Goal: Task Accomplishment & Management: Complete application form

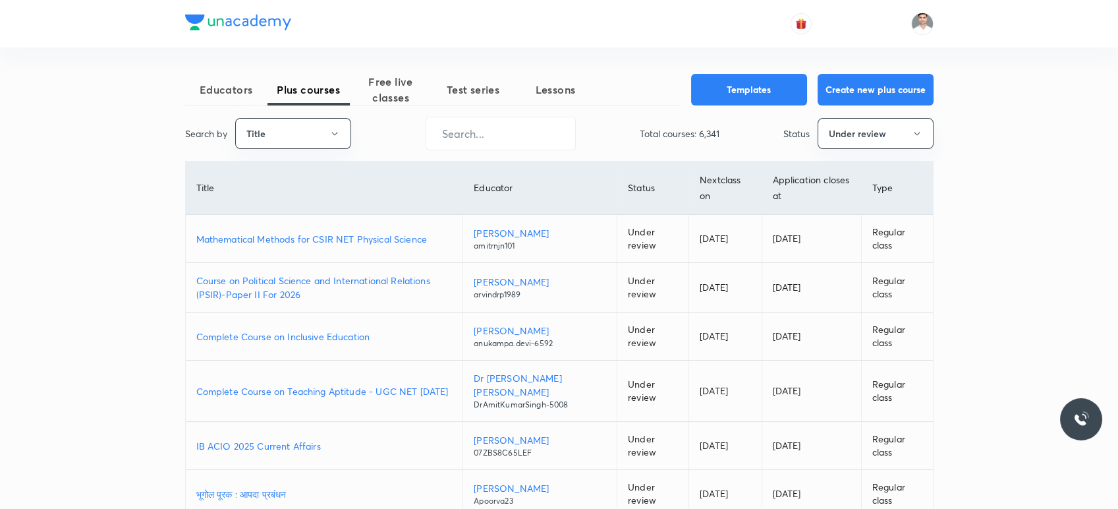
click at [392, 275] on p "Course on Political Science and International Relations (PSIR)-Paper II For 2026" at bounding box center [324, 287] width 256 height 28
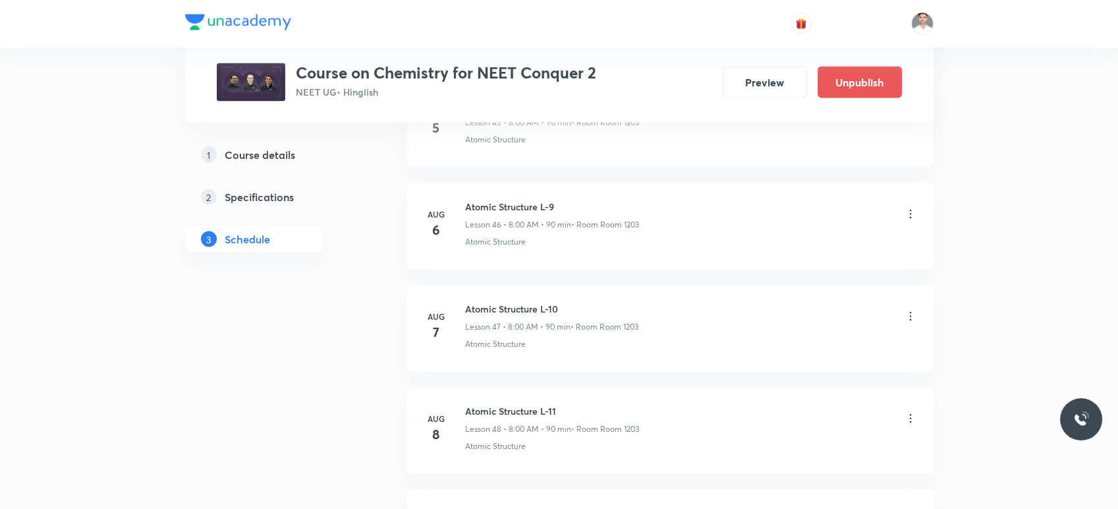
scroll to position [7973, 0]
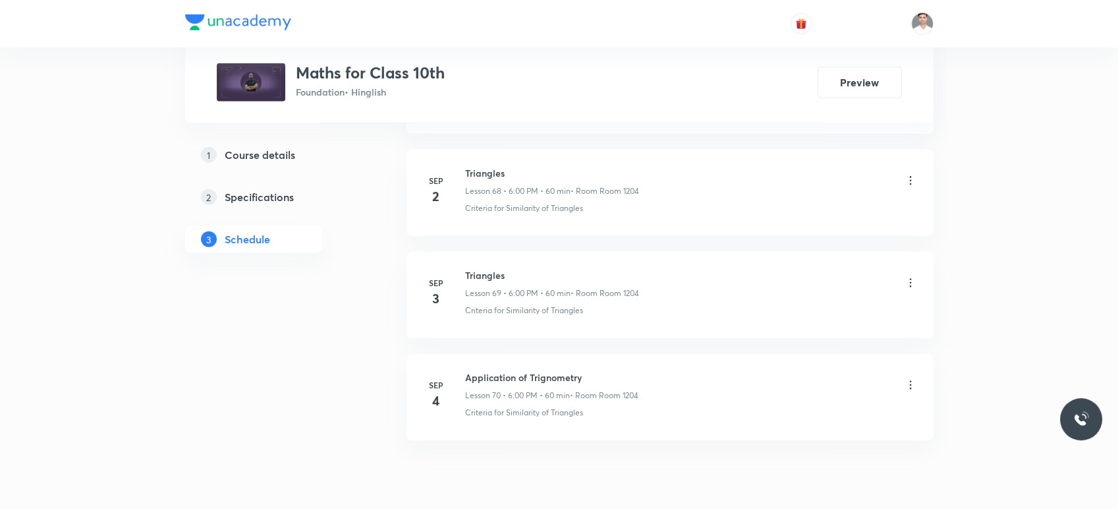
scroll to position [7770, 0]
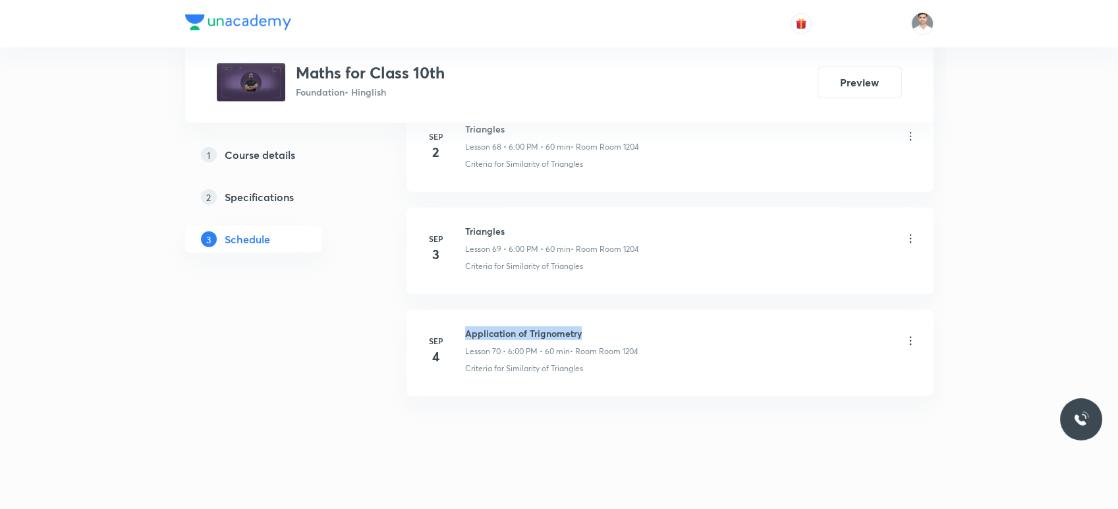
drag, startPoint x: 464, startPoint y: 319, endPoint x: 604, endPoint y: 319, distance: 140.3
click at [604, 326] on h6 "Application of Trignometry" at bounding box center [551, 333] width 173 height 14
copy h6 "Application of Trignometry"
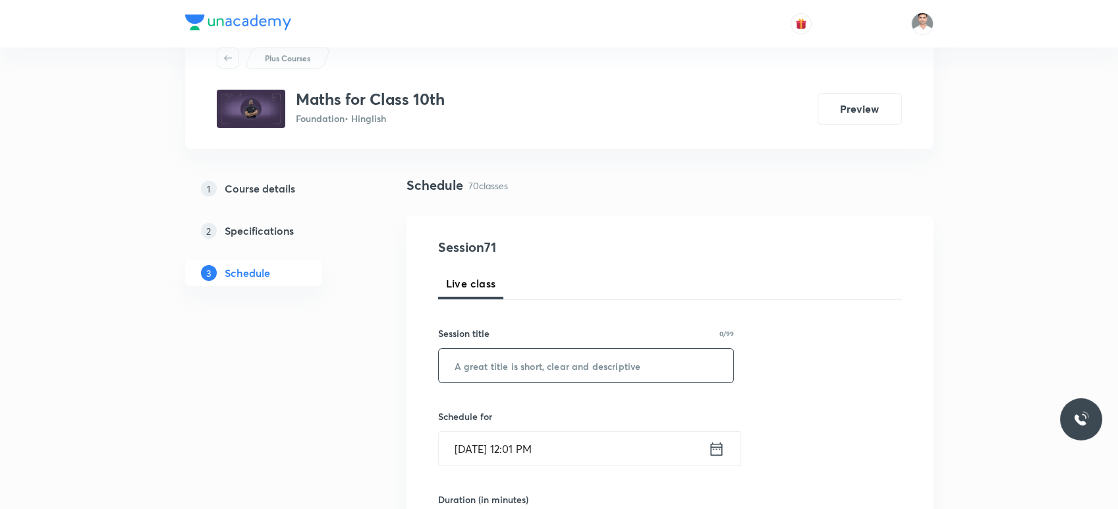
scroll to position [73, 0]
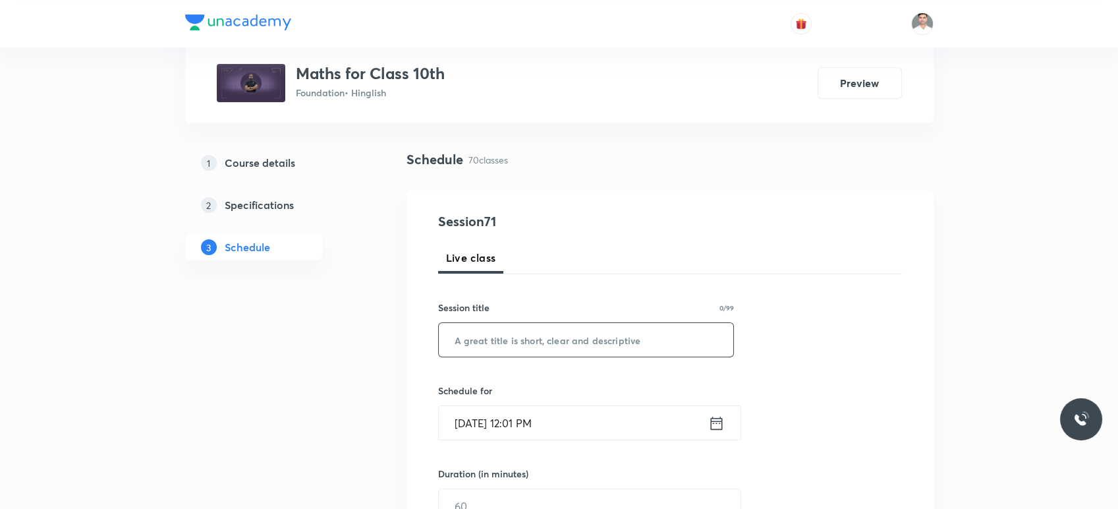
click at [492, 334] on input "text" at bounding box center [586, 340] width 295 height 34
paste input "Application of Trignometry"
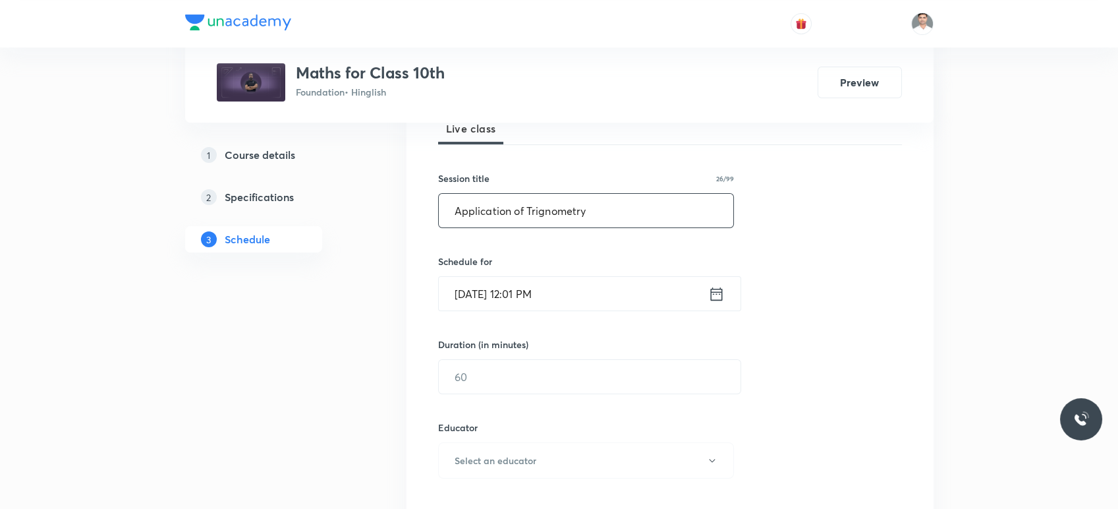
scroll to position [219, 0]
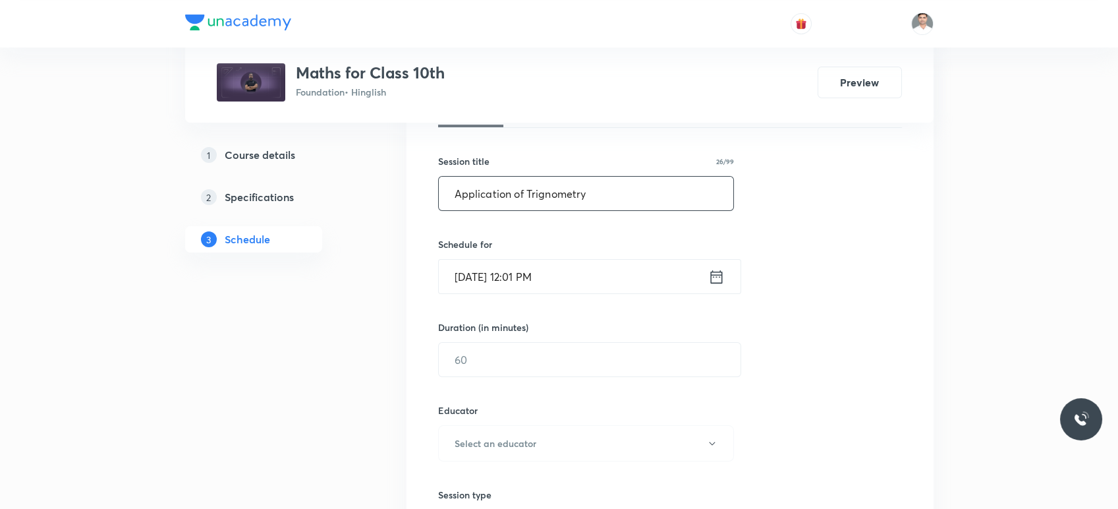
type input "Application of Trignometry"
click at [708, 276] on icon at bounding box center [716, 277] width 16 height 18
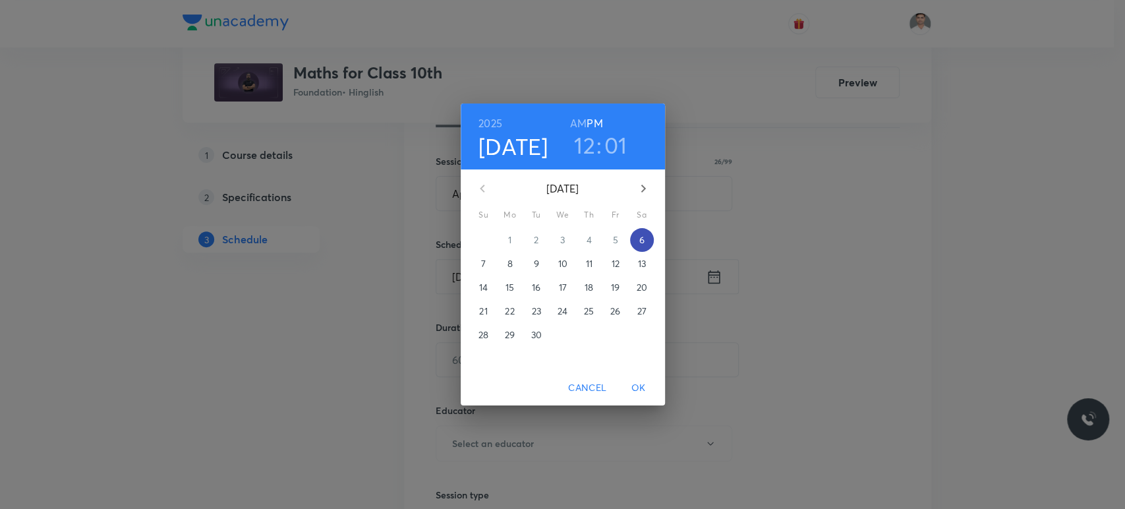
click at [639, 239] on p "6" at bounding box center [640, 239] width 5 height 13
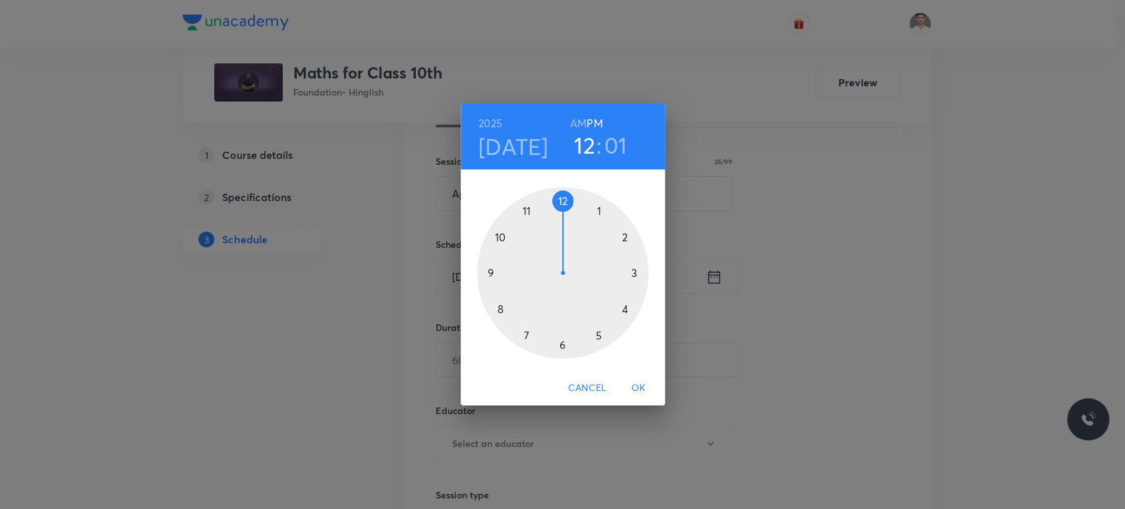
click at [559, 342] on div at bounding box center [562, 272] width 171 height 171
click at [565, 203] on div at bounding box center [562, 272] width 171 height 171
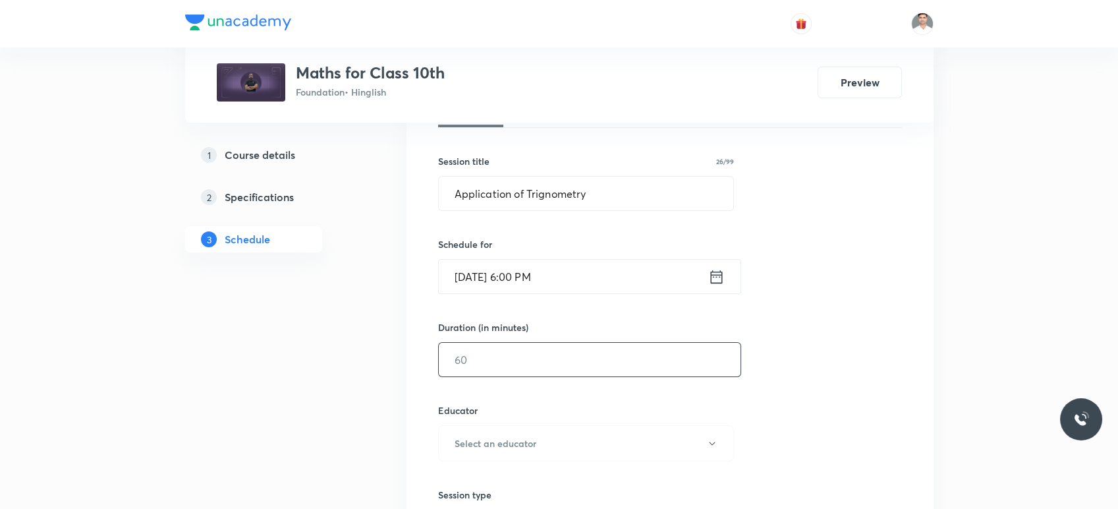
click at [523, 362] on input "text" at bounding box center [590, 360] width 302 height 34
type input "60"
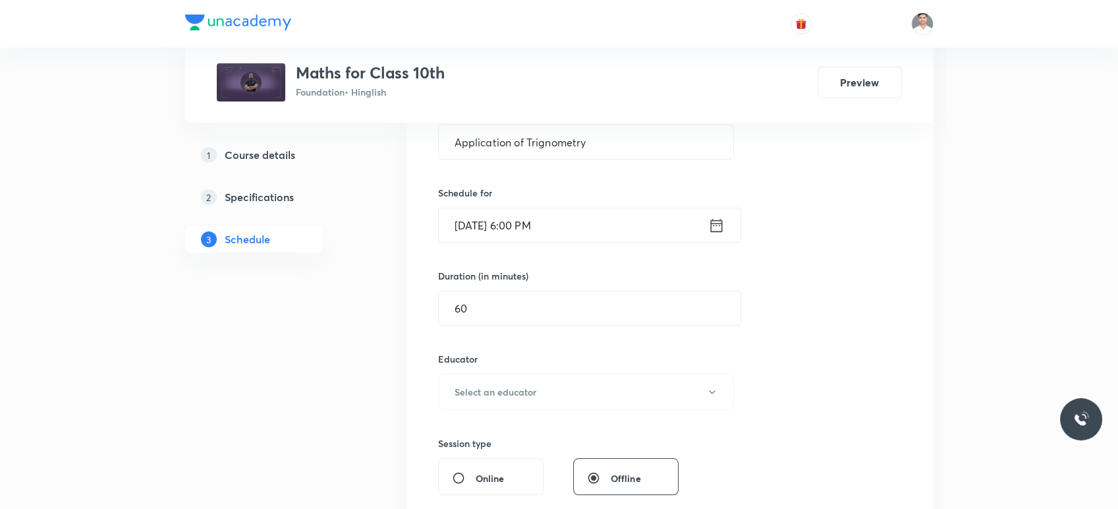
scroll to position [366, 0]
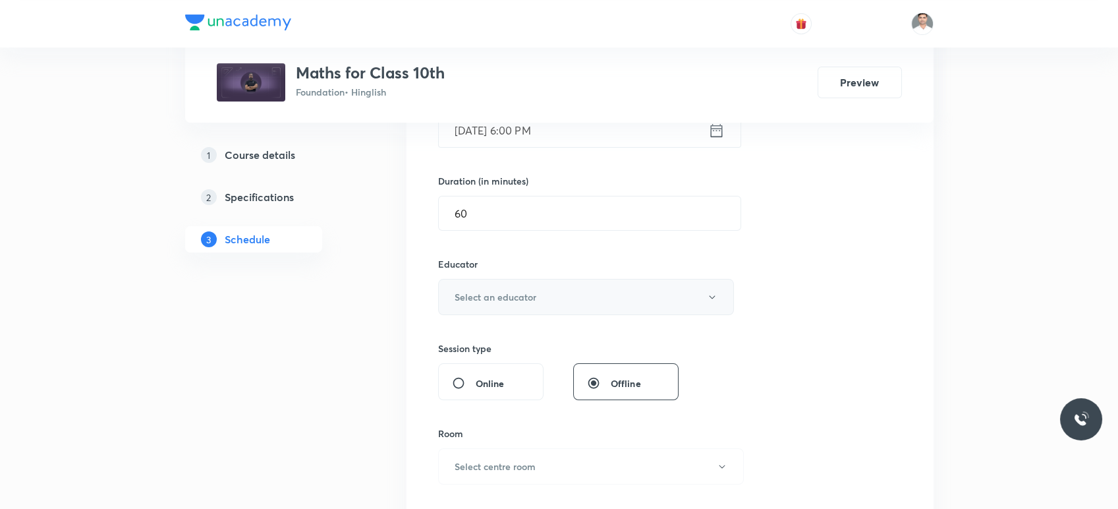
click at [514, 304] on button "Select an educator" at bounding box center [586, 297] width 297 height 36
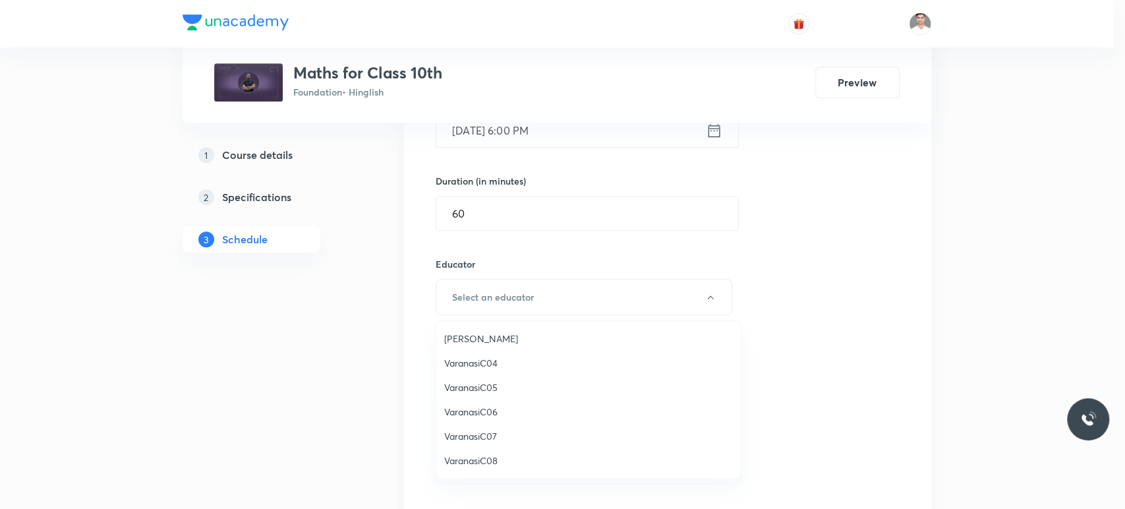
click at [486, 337] on span "Akhil Sahu" at bounding box center [588, 338] width 289 height 14
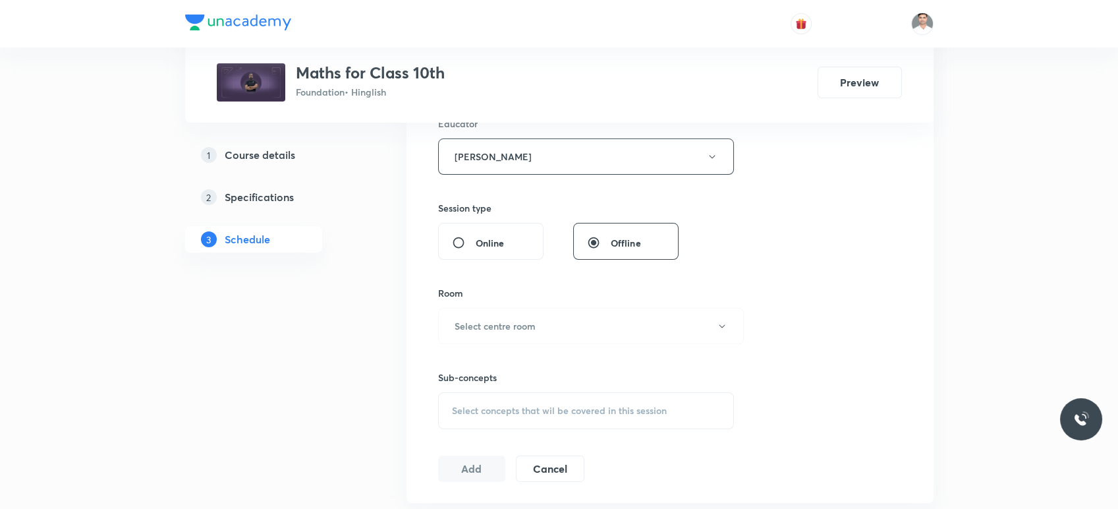
scroll to position [512, 0]
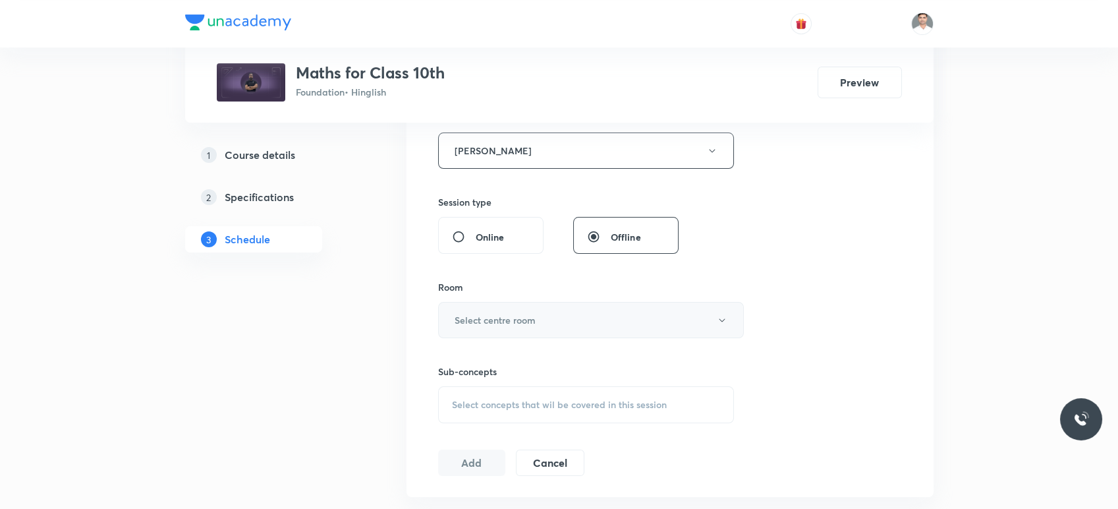
click at [530, 325] on button "Select centre room" at bounding box center [591, 320] width 306 height 36
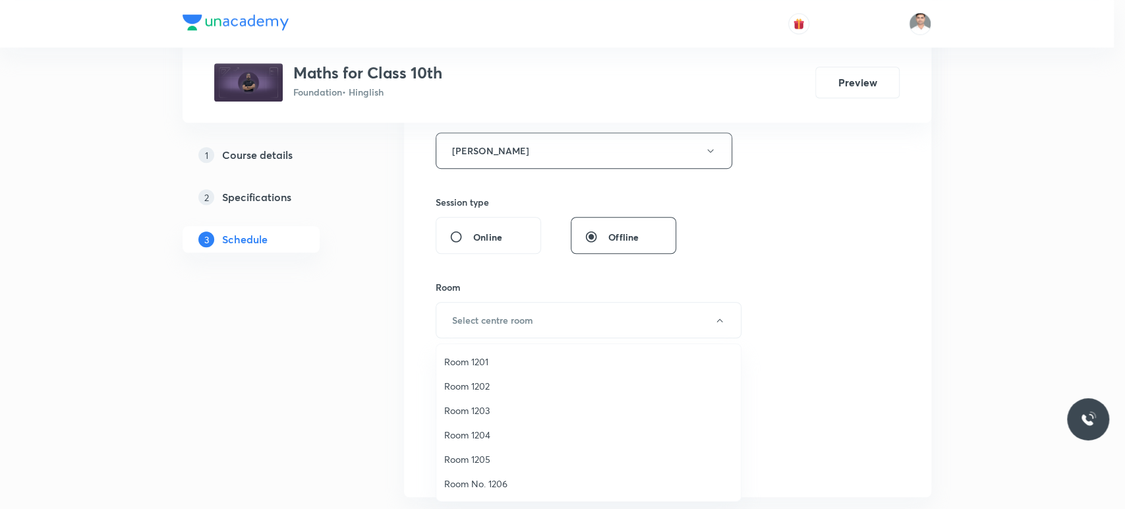
click at [480, 437] on span "Room 1204" at bounding box center [588, 435] width 289 height 14
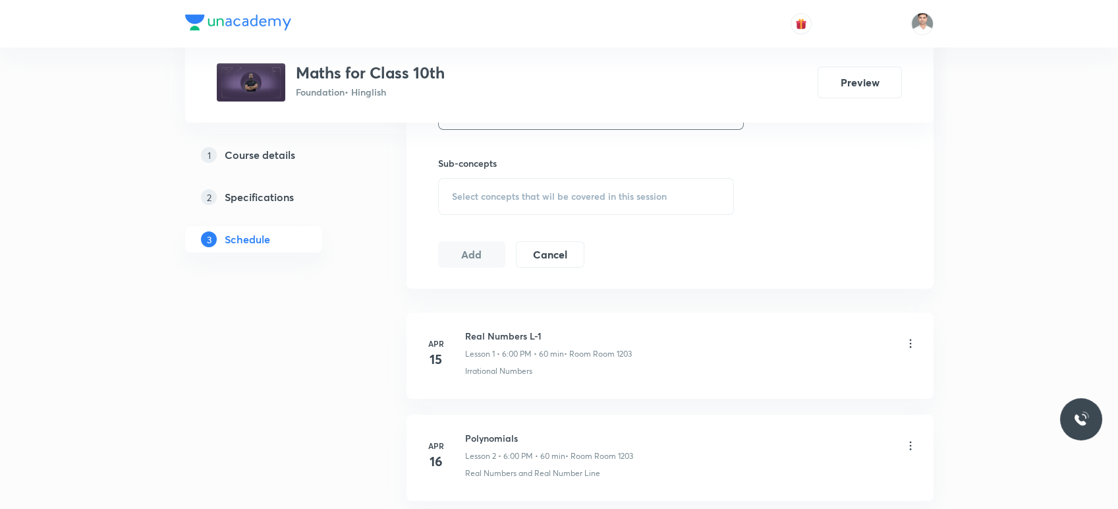
scroll to position [732, 0]
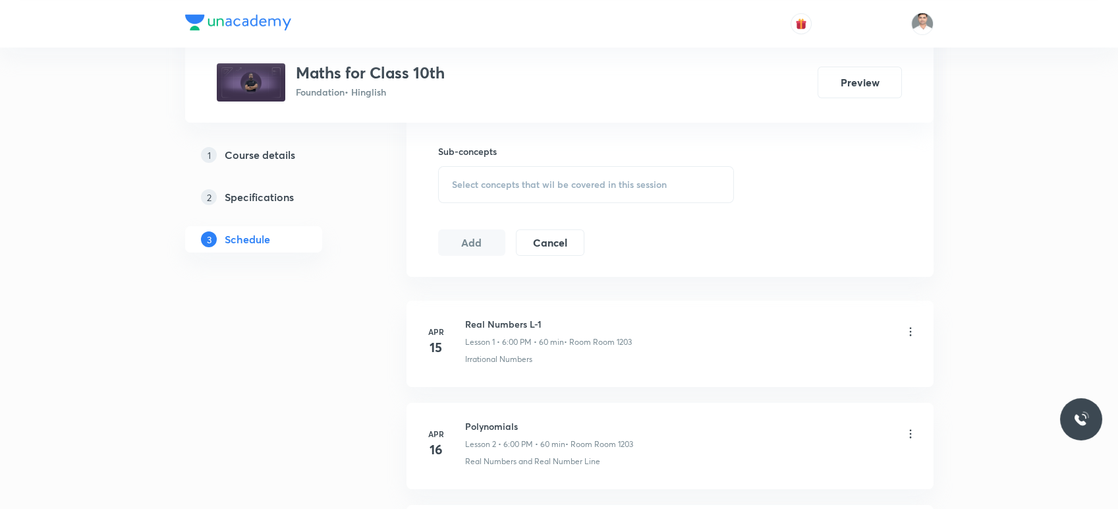
click at [525, 185] on span "Select concepts that wil be covered in this session" at bounding box center [559, 184] width 215 height 11
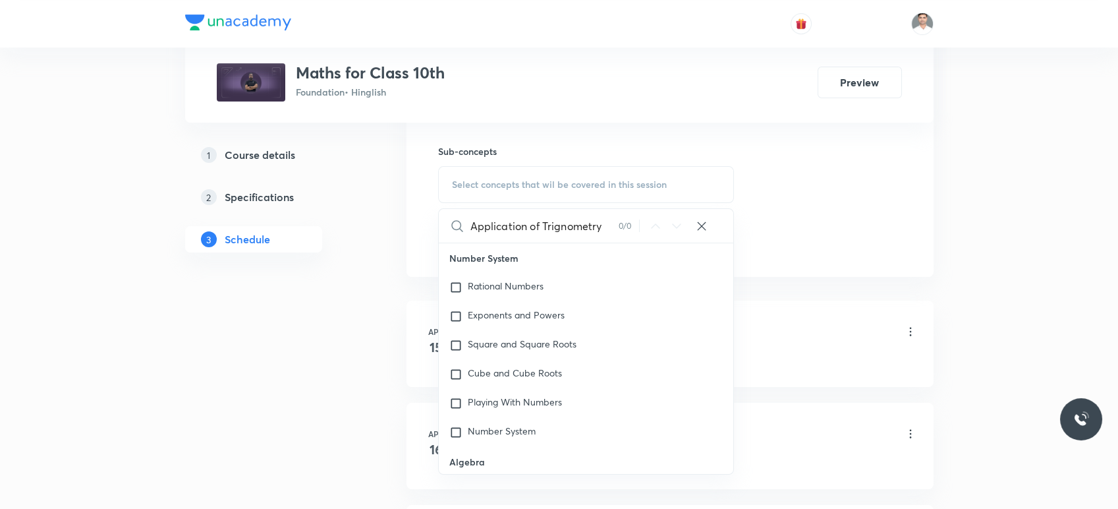
click at [546, 226] on input "Application of Trignometry" at bounding box center [544, 226] width 148 height 34
type input "Trignometry"
drag, startPoint x: 814, startPoint y: 87, endPoint x: 705, endPoint y: 154, distance: 128.4
click at [813, 87] on div "Preview" at bounding box center [854, 83] width 95 height 32
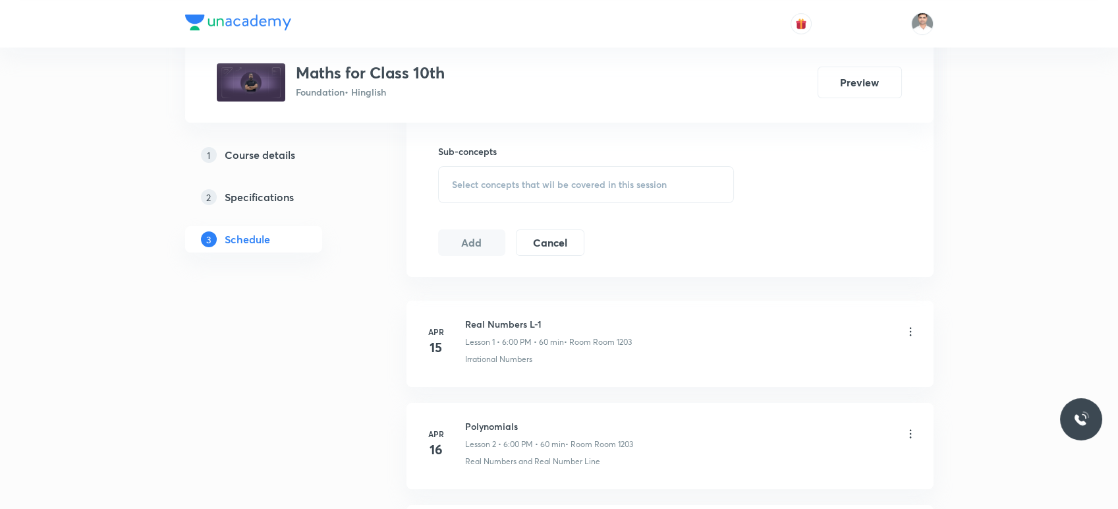
click at [548, 189] on div "Select concepts that wil be covered in this session" at bounding box center [586, 184] width 297 height 37
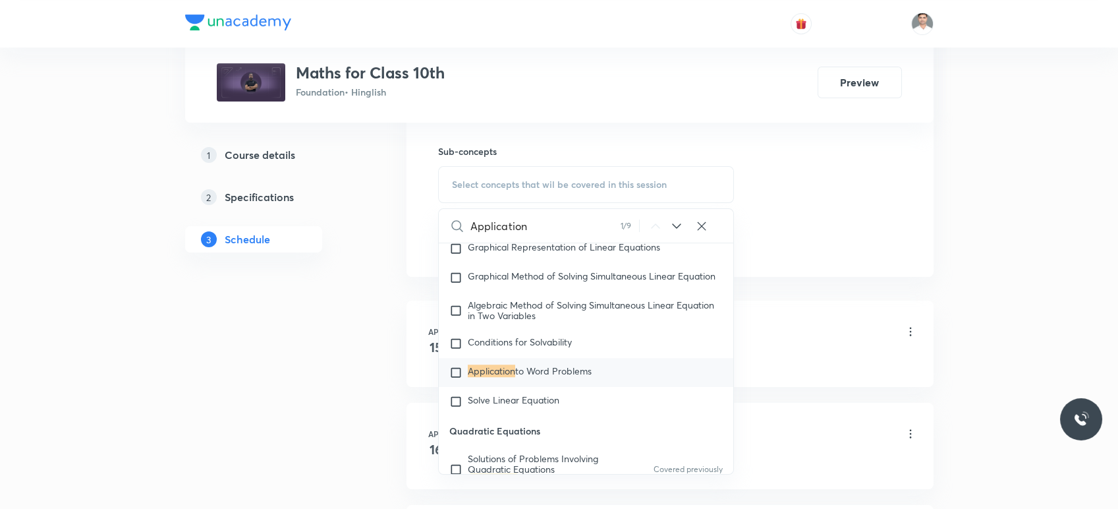
scroll to position [2281, 0]
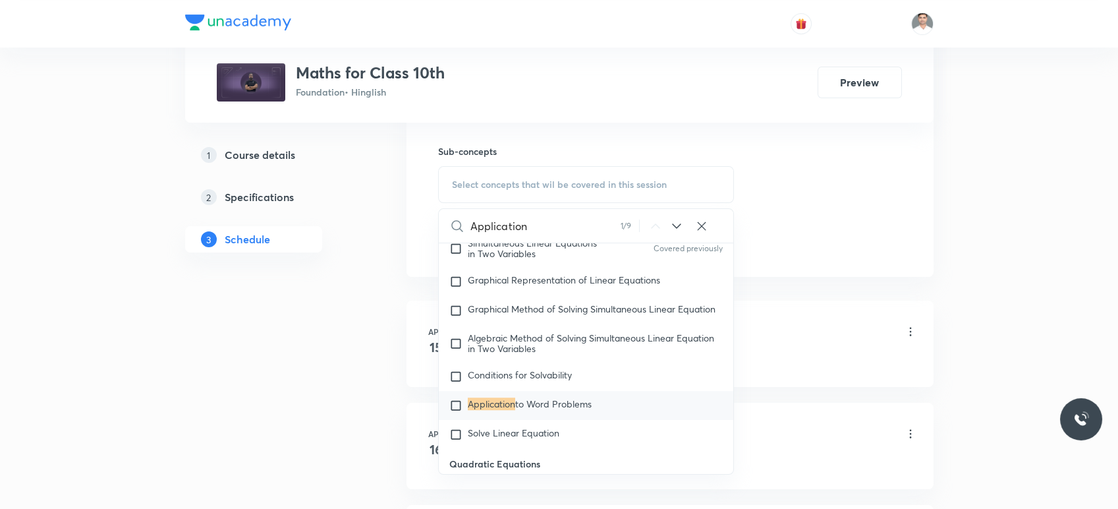
type input "Application"
click at [573, 400] on div "Application to Word Problems" at bounding box center [586, 405] width 295 height 29
checkbox input "true"
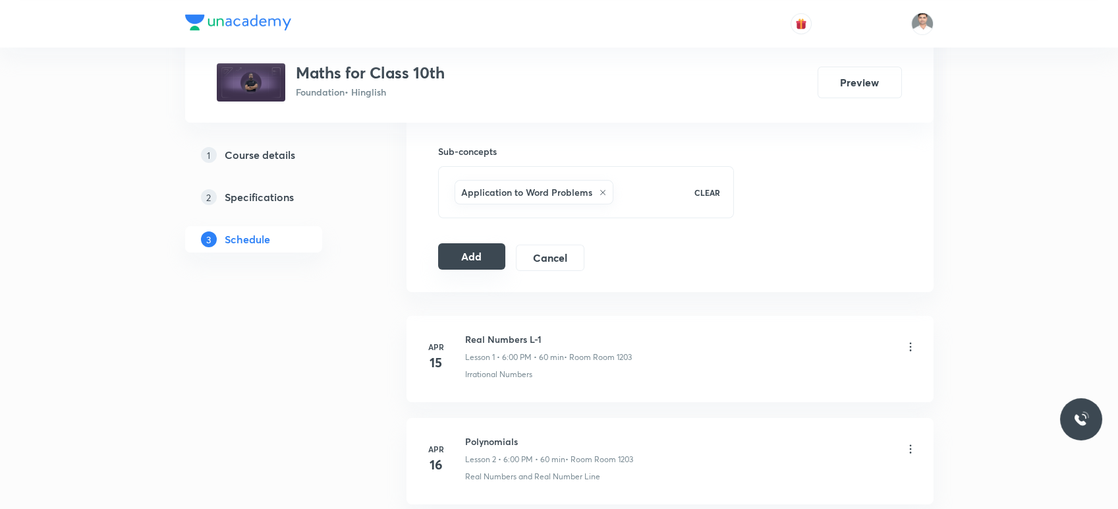
click at [458, 262] on button "Add" at bounding box center [472, 256] width 68 height 26
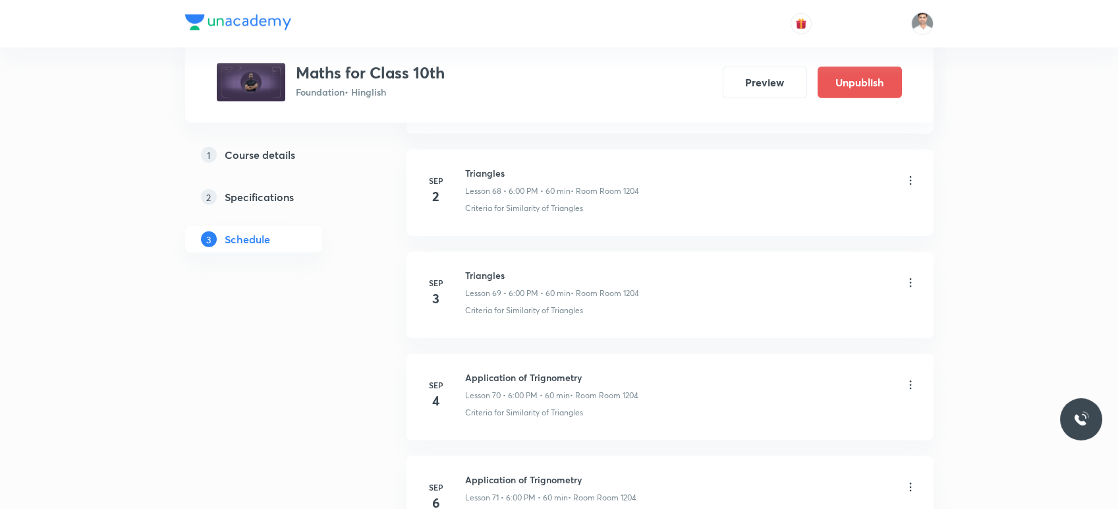
scroll to position [7182, 0]
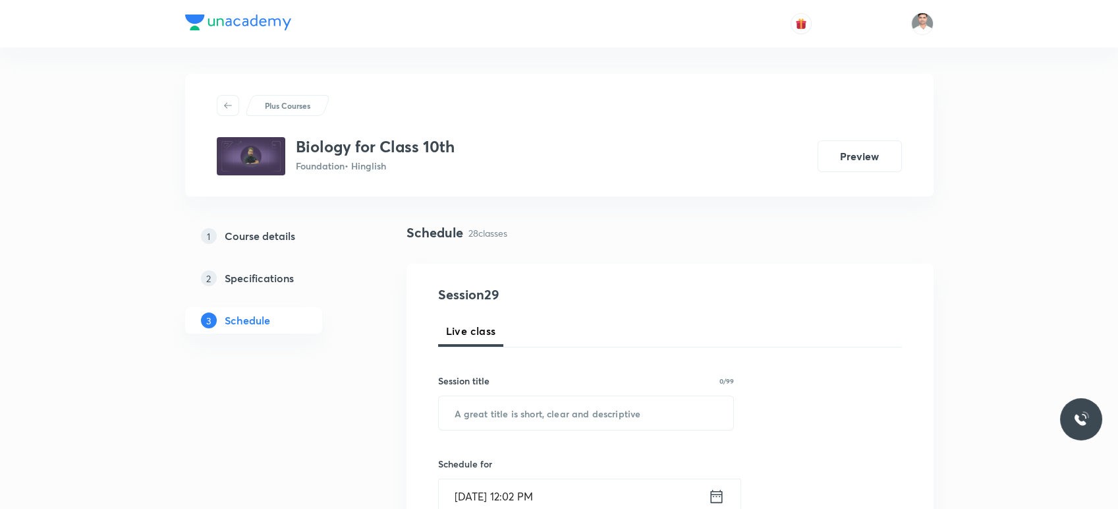
scroll to position [3402, 0]
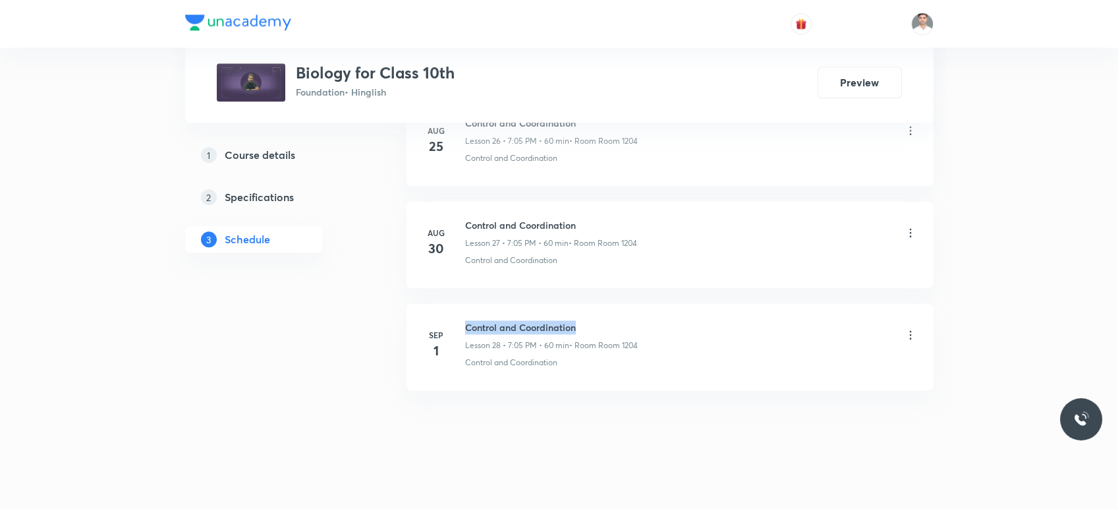
drag, startPoint x: 464, startPoint y: 320, endPoint x: 625, endPoint y: 315, distance: 160.8
click at [625, 320] on div "[DATE] Control and Coordination Lesson 28 • 7:05 PM • 60 min • Room Room 1204 C…" at bounding box center [670, 344] width 494 height 48
copy h6 "Control and Coordination"
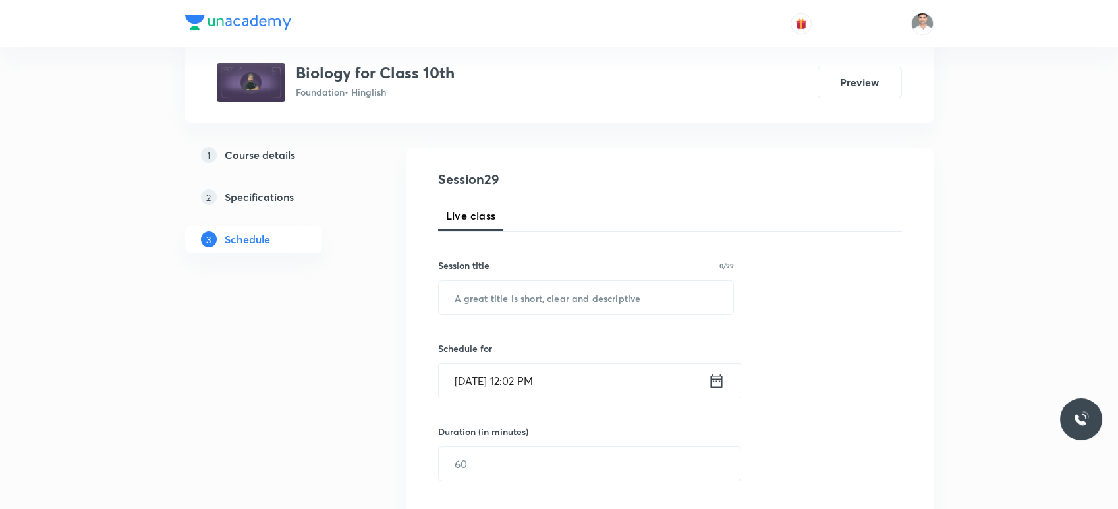
scroll to position [146, 0]
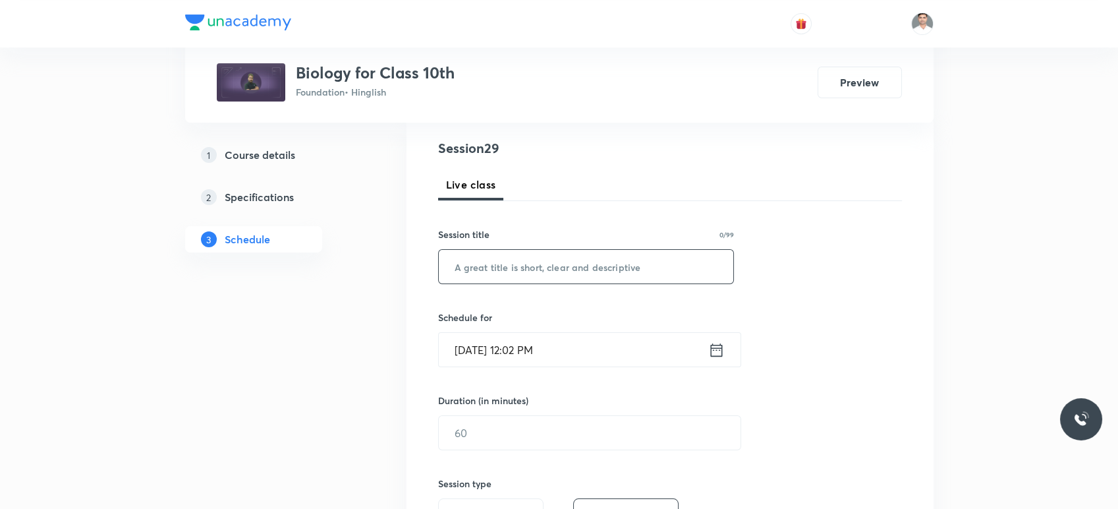
click at [521, 278] on input "text" at bounding box center [586, 267] width 295 height 34
paste input "Control and Coordination"
type input "Control and Coordination"
click at [715, 353] on icon at bounding box center [716, 350] width 16 height 18
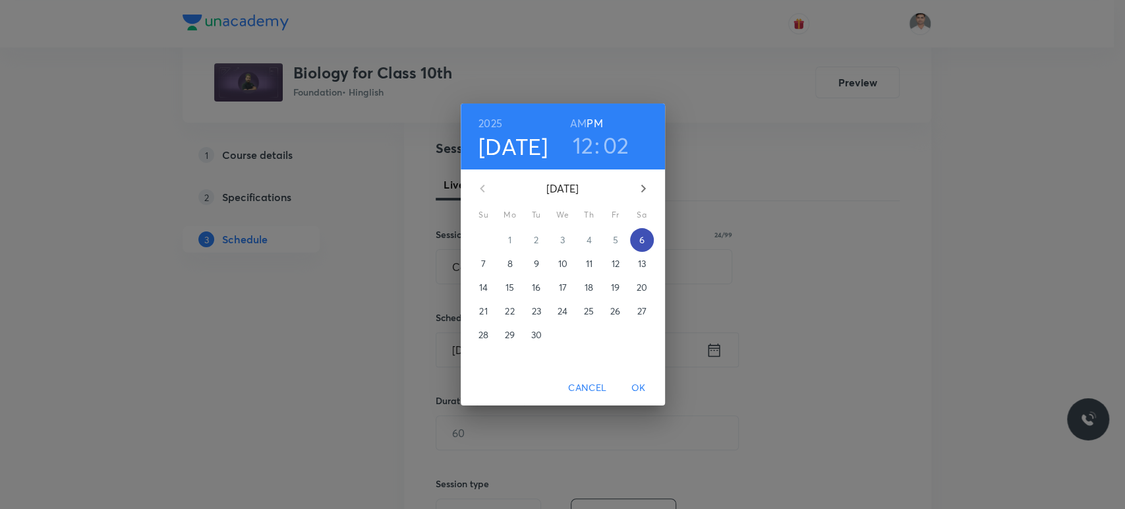
click at [635, 239] on span "6" at bounding box center [642, 239] width 24 height 13
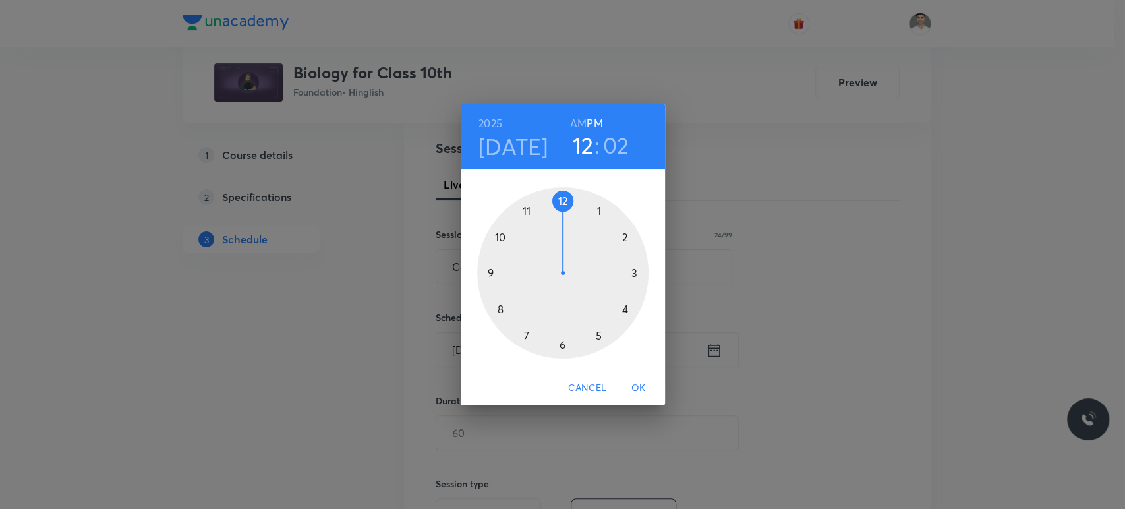
click at [527, 333] on div at bounding box center [562, 272] width 171 height 171
drag, startPoint x: 580, startPoint y: 204, endPoint x: 598, endPoint y: 208, distance: 18.9
click at [598, 208] on div at bounding box center [562, 272] width 171 height 171
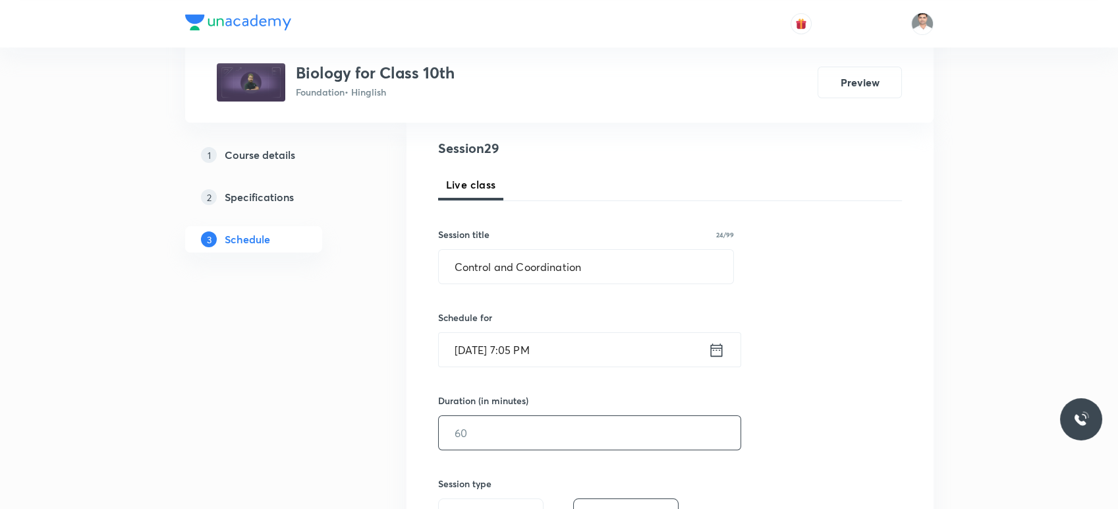
click at [534, 418] on input "text" at bounding box center [590, 433] width 302 height 34
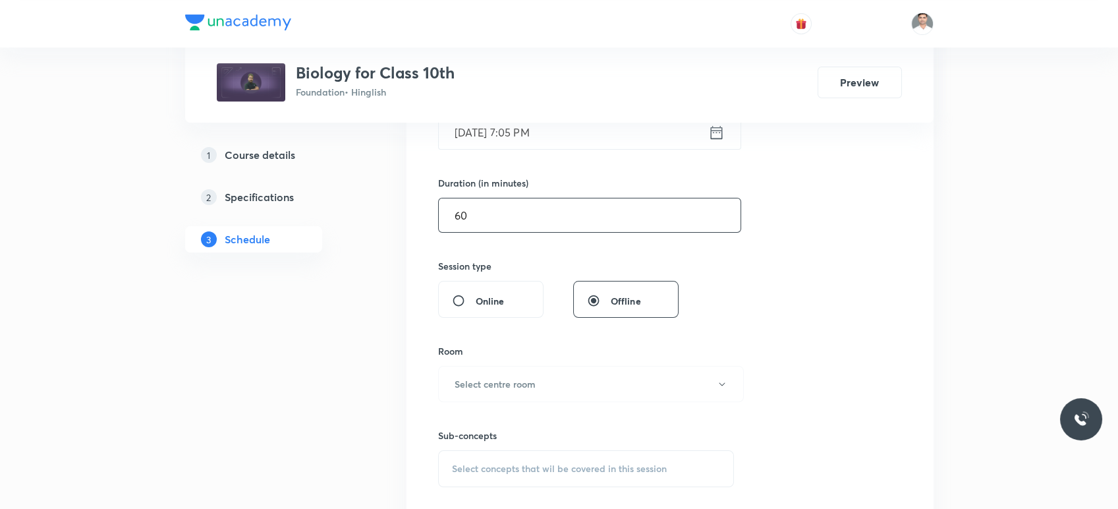
scroll to position [366, 0]
type input "60"
click at [521, 385] on h6 "Select centre room" at bounding box center [495, 382] width 81 height 14
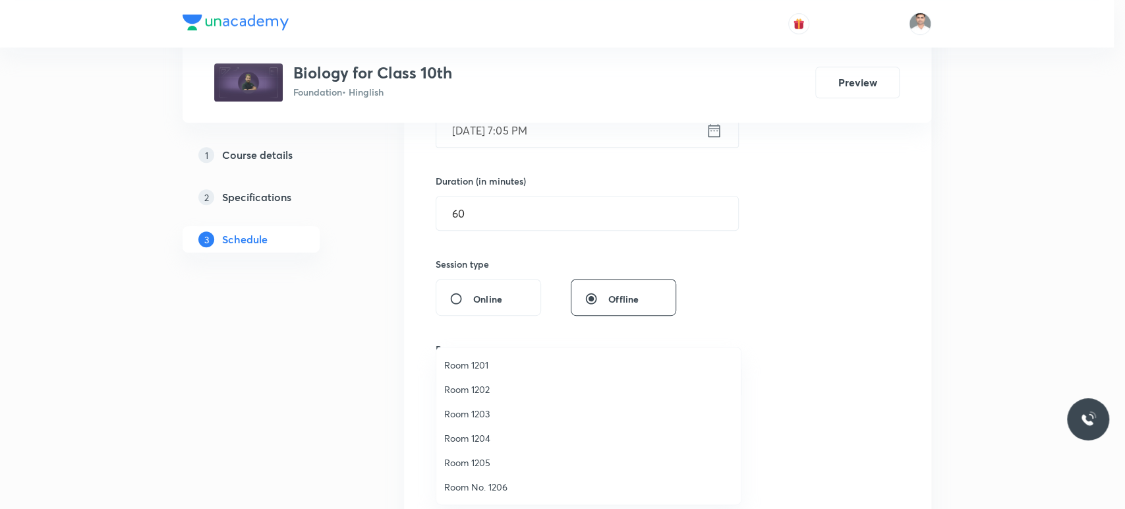
click at [473, 432] on span "Room 1204" at bounding box center [588, 438] width 289 height 14
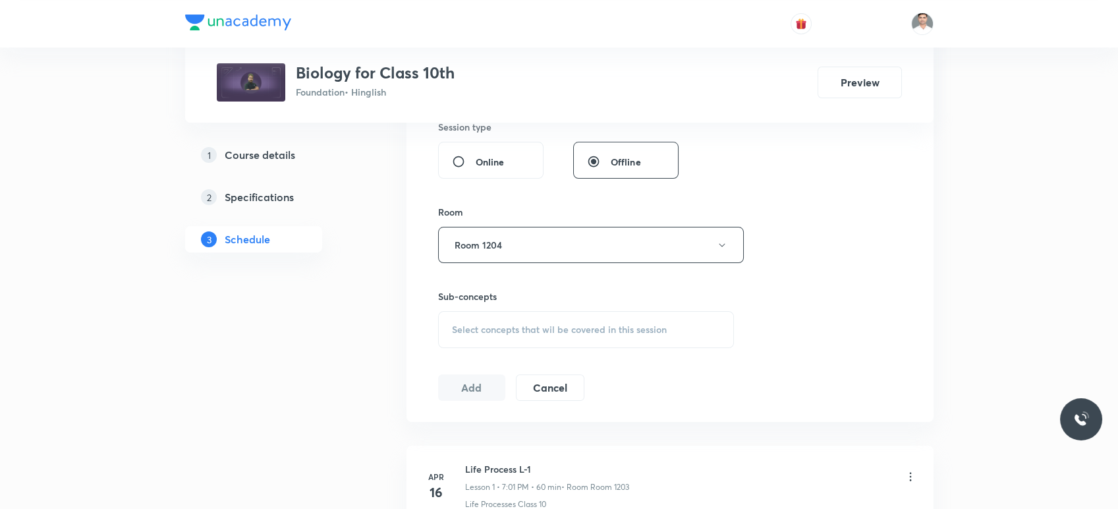
scroll to position [512, 0]
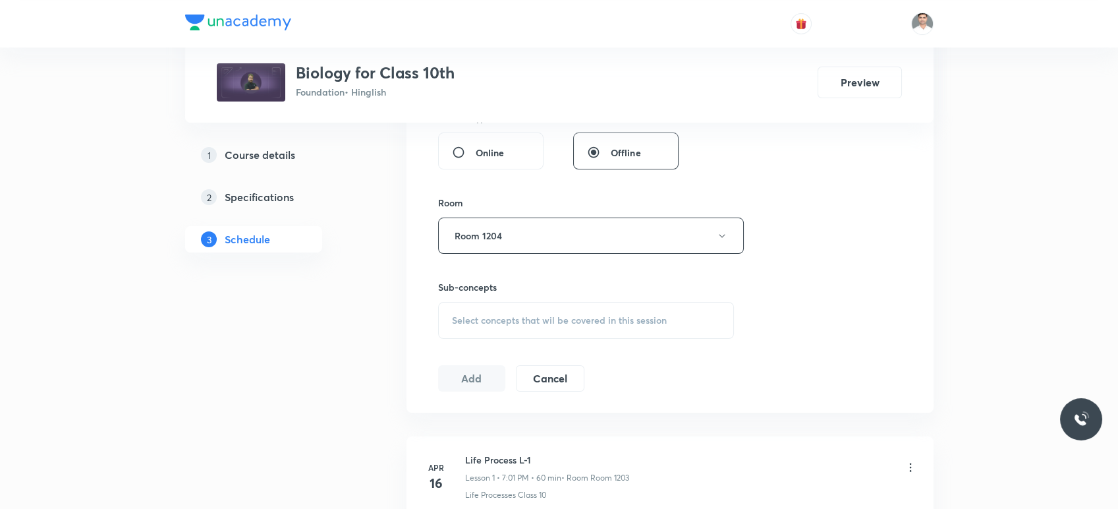
click at [499, 308] on div "Select concepts that wil be covered in this session" at bounding box center [586, 320] width 297 height 37
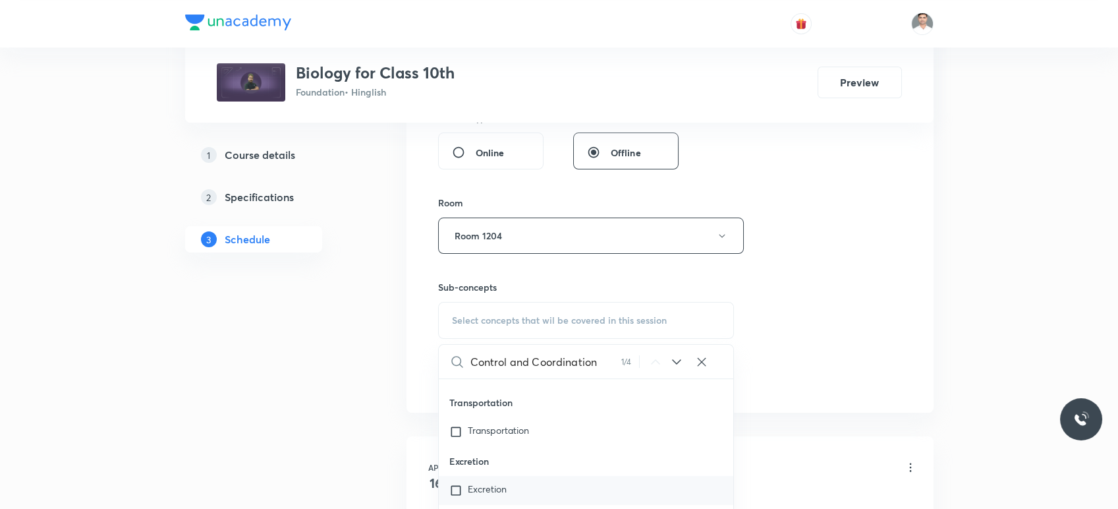
scroll to position [768, 0]
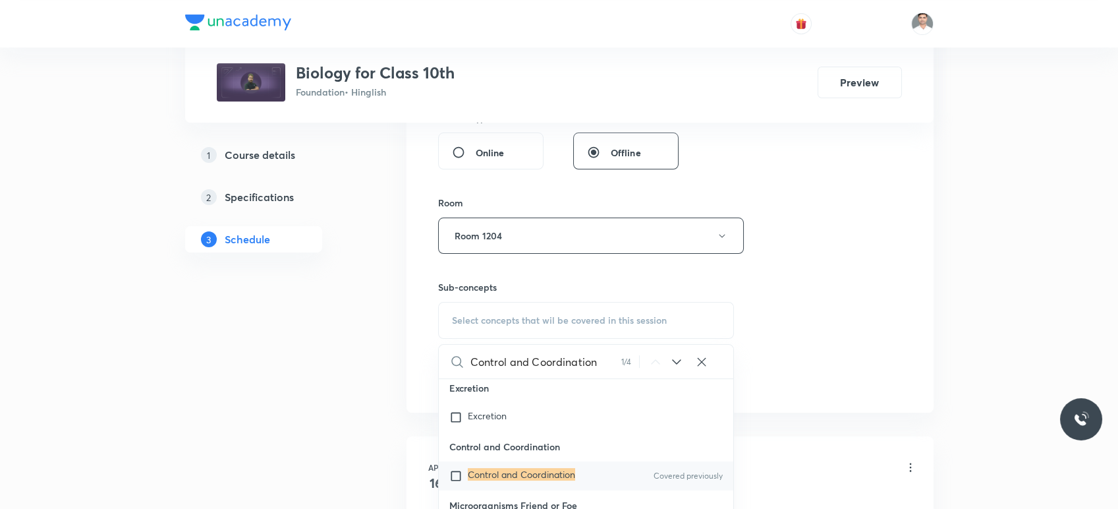
type input "Control and Coordination"
click at [528, 468] on mark "Control and Coordination" at bounding box center [521, 474] width 107 height 13
checkbox input "true"
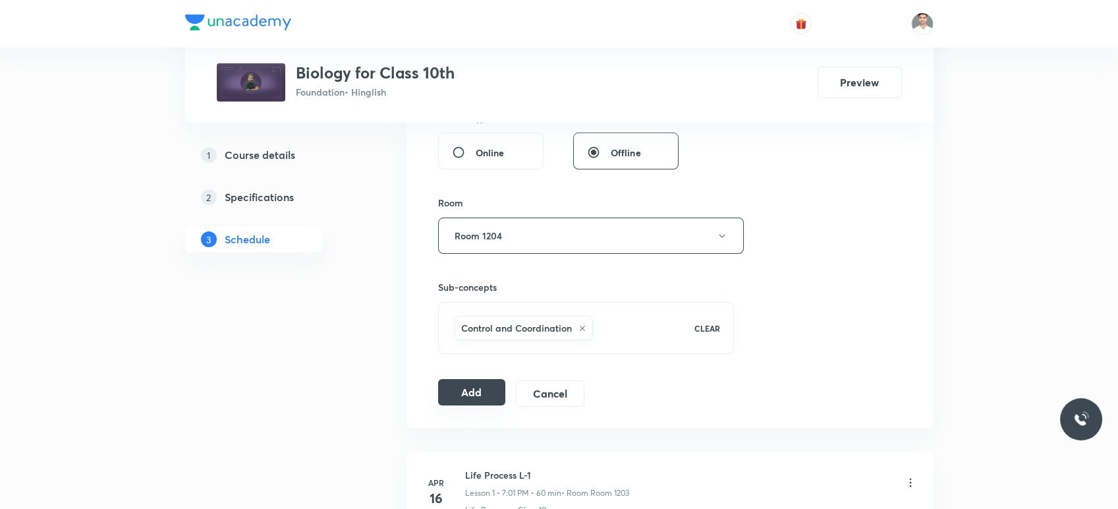
click at [459, 391] on button "Add" at bounding box center [472, 392] width 68 height 26
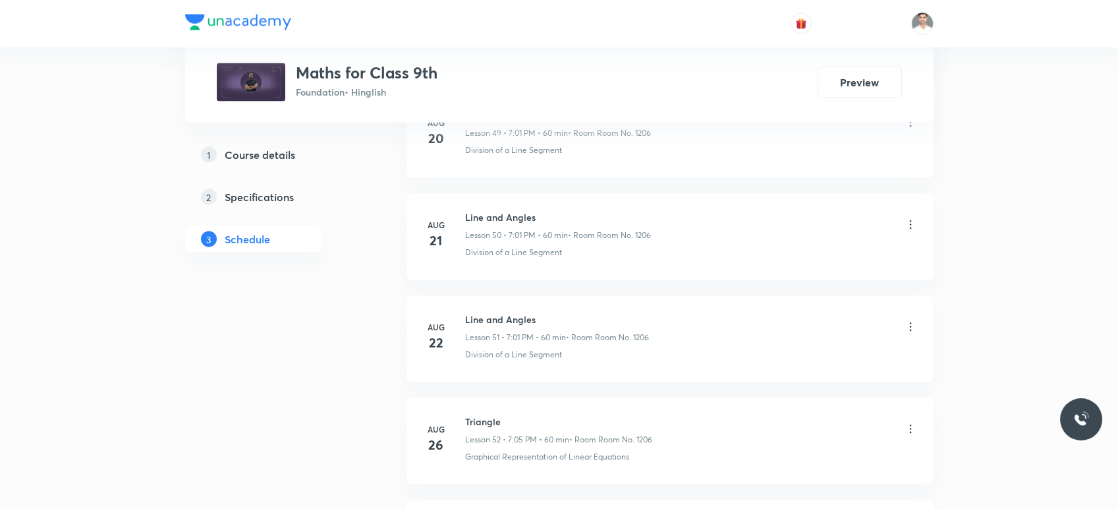
scroll to position [6443, 0]
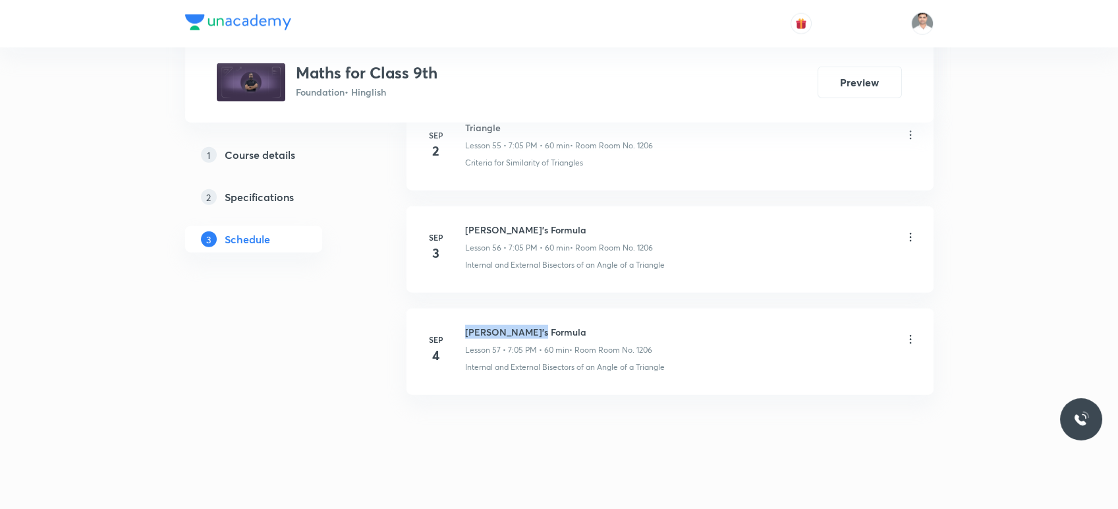
drag, startPoint x: 467, startPoint y: 318, endPoint x: 611, endPoint y: 314, distance: 143.7
click at [611, 314] on li "Sep 4 Heron's Formula Lesson 57 • 7:05 PM • 60 min • Room Room No. 1206 Interna…" at bounding box center [670, 351] width 527 height 86
copy h6 "Heron's Formula"
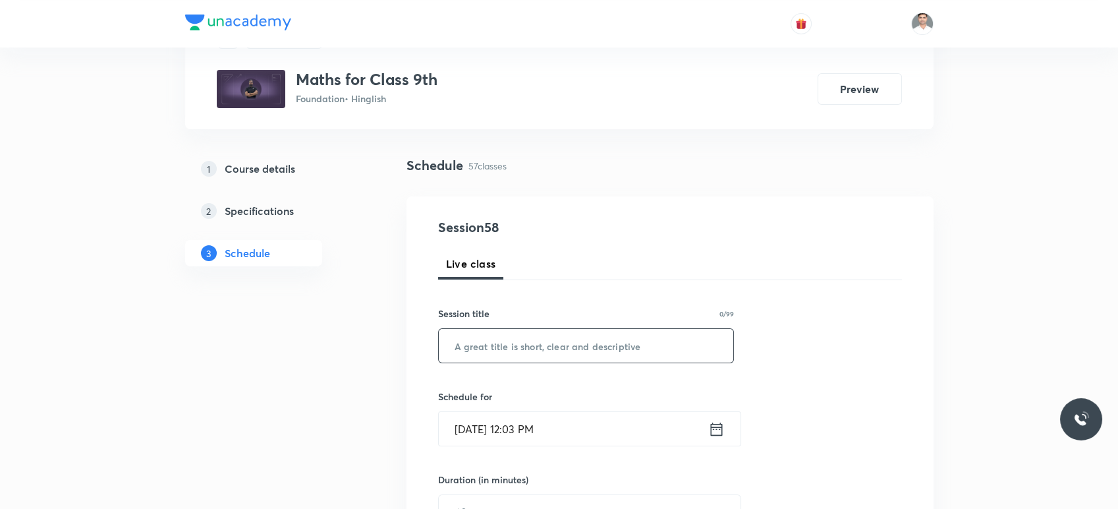
scroll to position [146, 0]
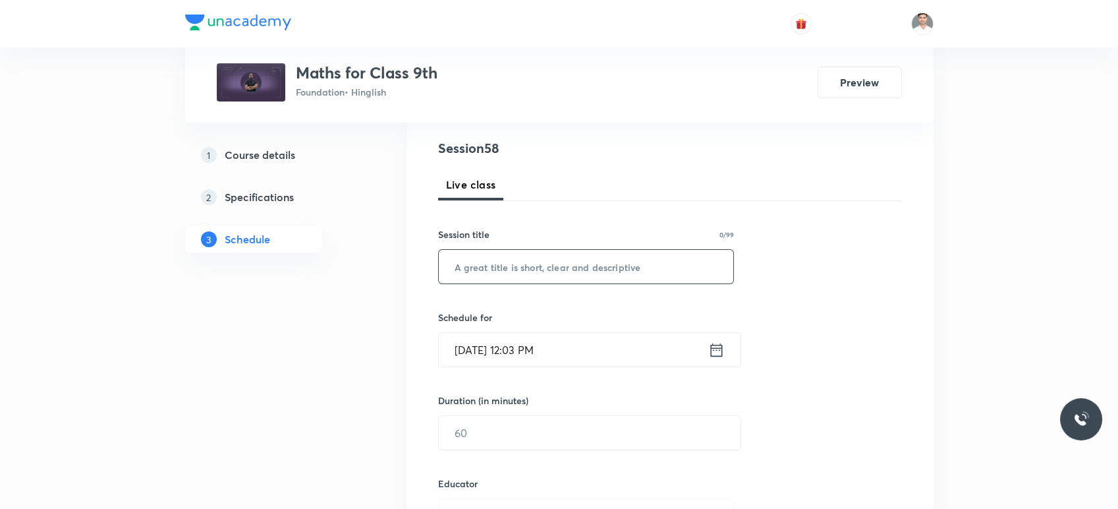
click at [517, 275] on input "text" at bounding box center [586, 267] width 295 height 34
paste input "Heron's Formula"
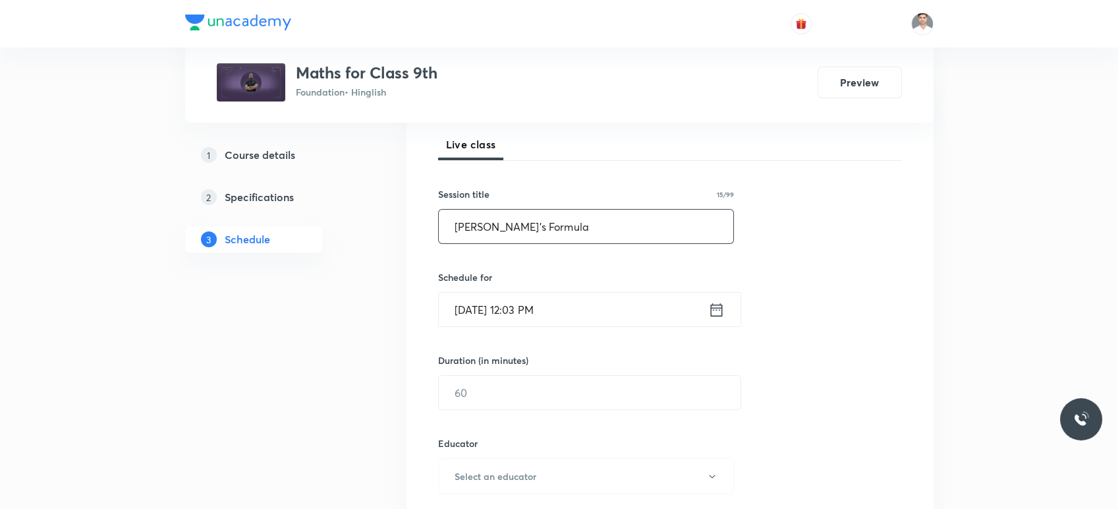
scroll to position [219, 0]
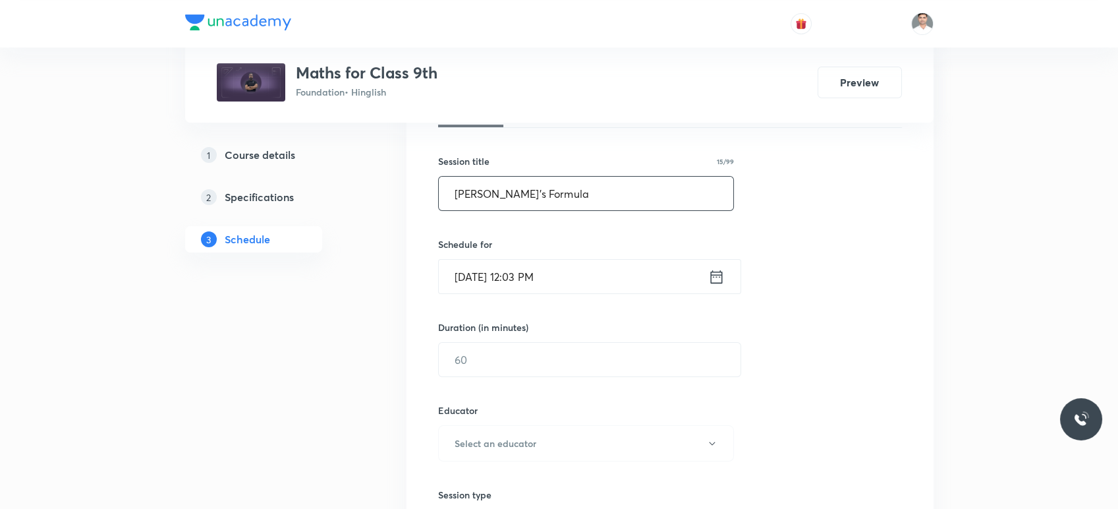
type input "Heron's Formula"
click at [717, 288] on div "Sep 6, 2025, 12:03 PM ​" at bounding box center [589, 276] width 303 height 35
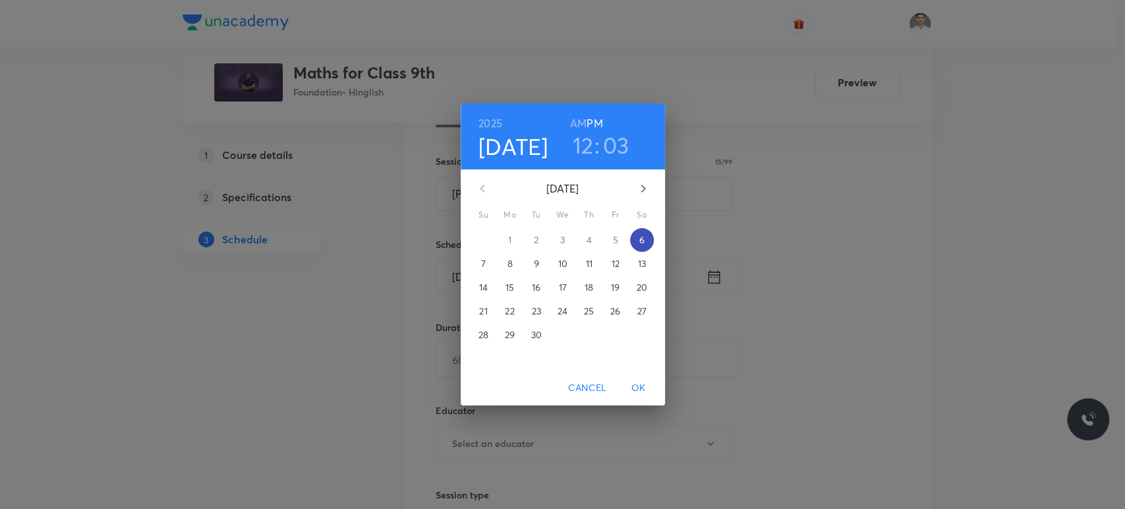
click at [638, 240] on p "6" at bounding box center [640, 239] width 5 height 13
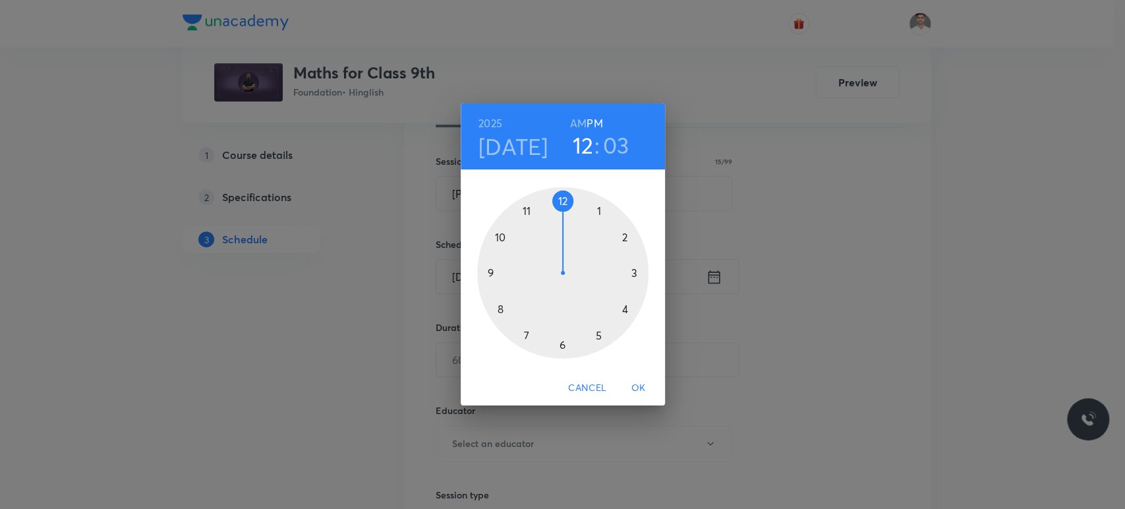
click at [528, 333] on div at bounding box center [562, 272] width 171 height 171
drag, startPoint x: 590, startPoint y: 200, endPoint x: 597, endPoint y: 212, distance: 13.6
click at [597, 212] on div at bounding box center [562, 272] width 171 height 171
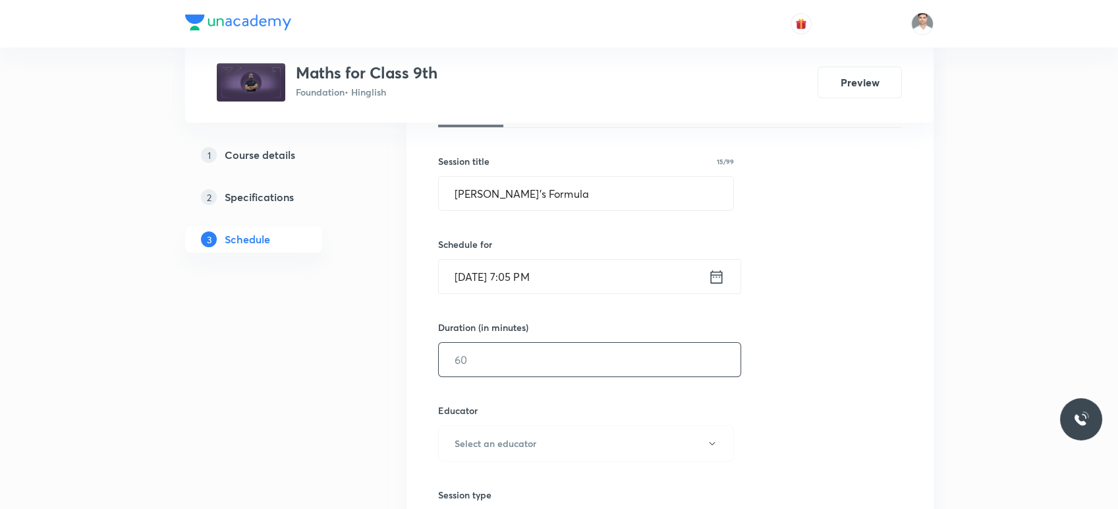
click at [540, 349] on input "text" at bounding box center [590, 360] width 302 height 34
type input "60"
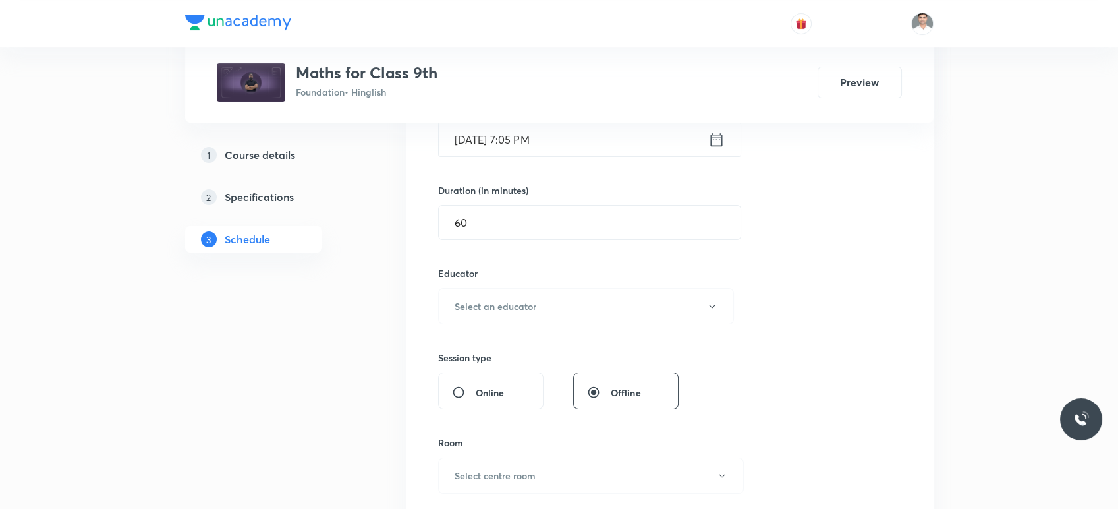
scroll to position [366, 0]
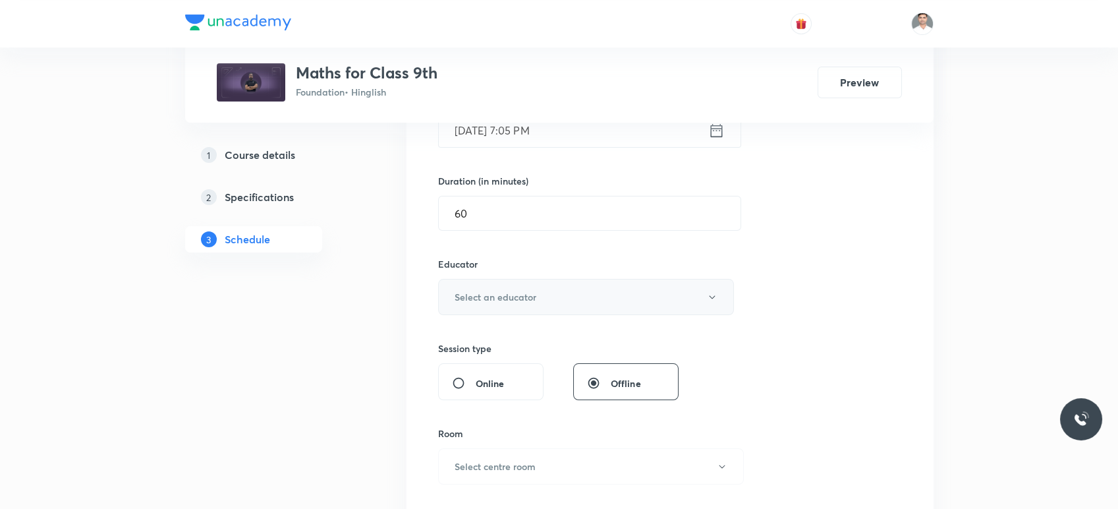
click at [529, 290] on h6 "Select an educator" at bounding box center [496, 297] width 82 height 14
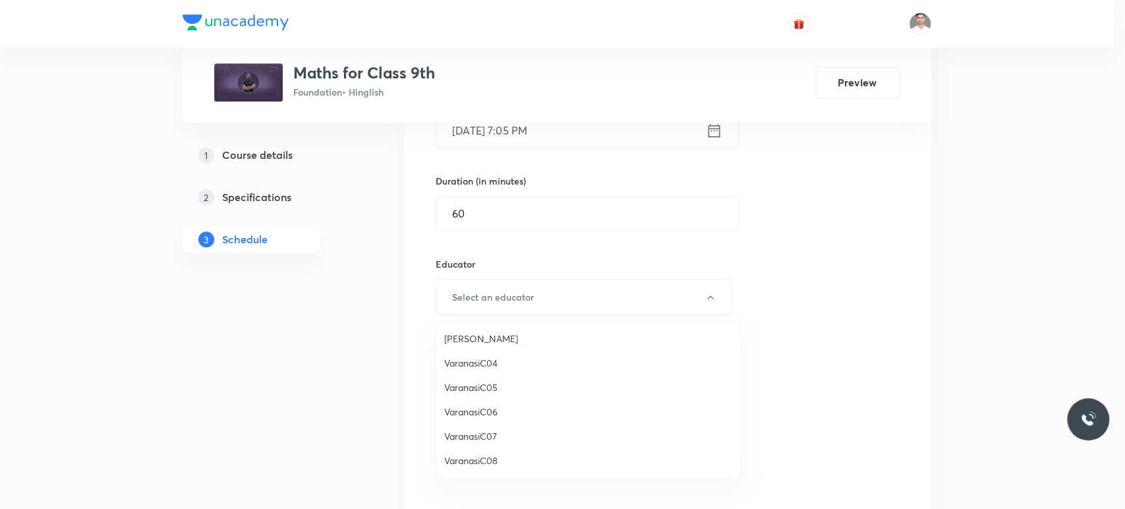
click at [488, 336] on span "Akhil Sahu" at bounding box center [588, 338] width 289 height 14
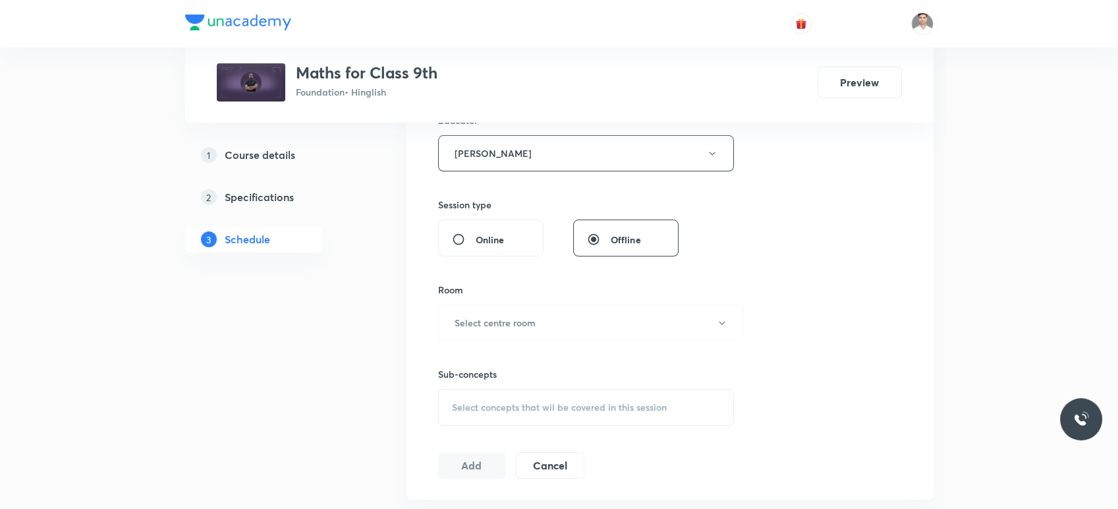
scroll to position [512, 0]
click at [527, 316] on h6 "Select centre room" at bounding box center [495, 320] width 81 height 14
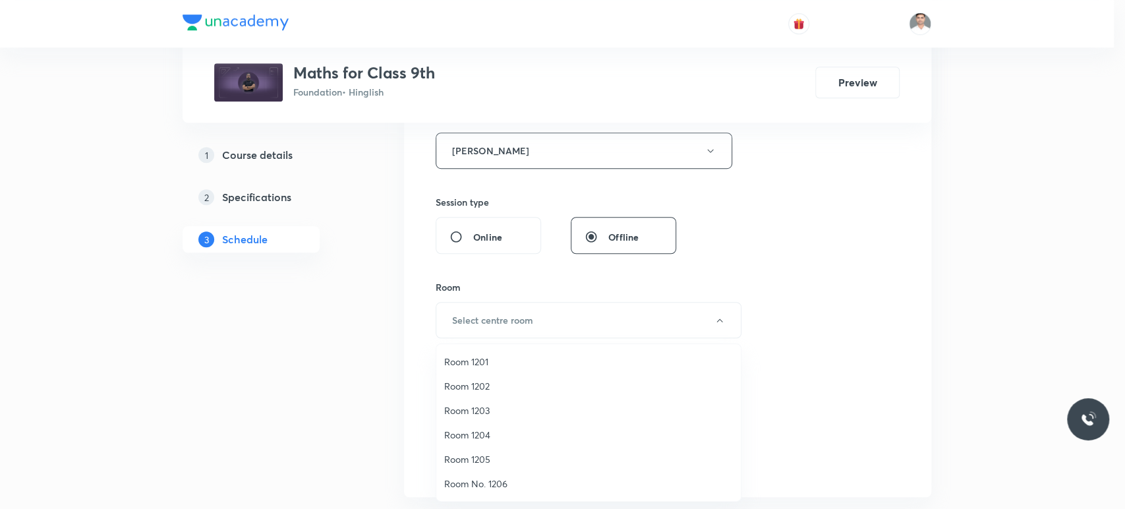
click at [492, 490] on li "Room No. 1206" at bounding box center [588, 483] width 304 height 24
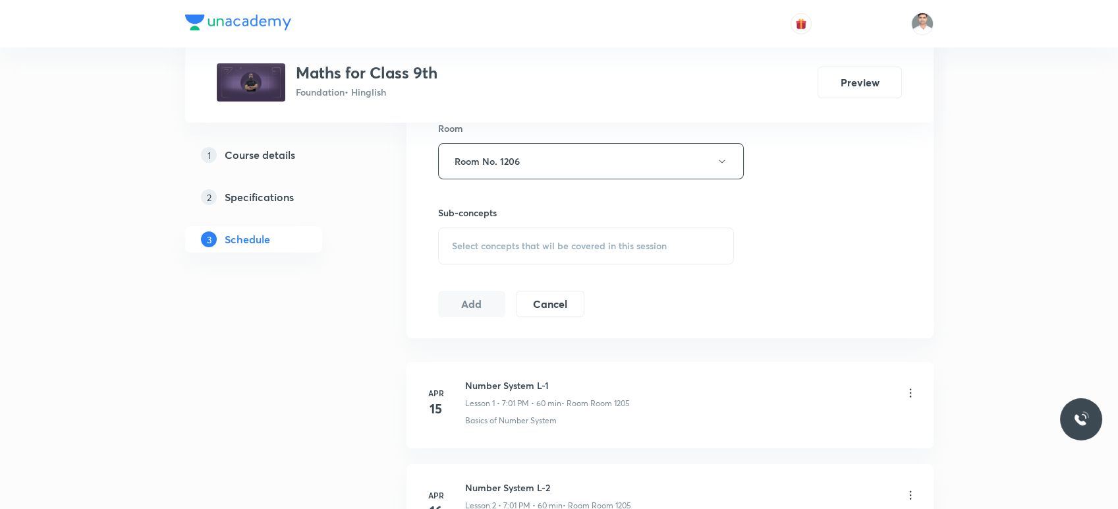
scroll to position [732, 0]
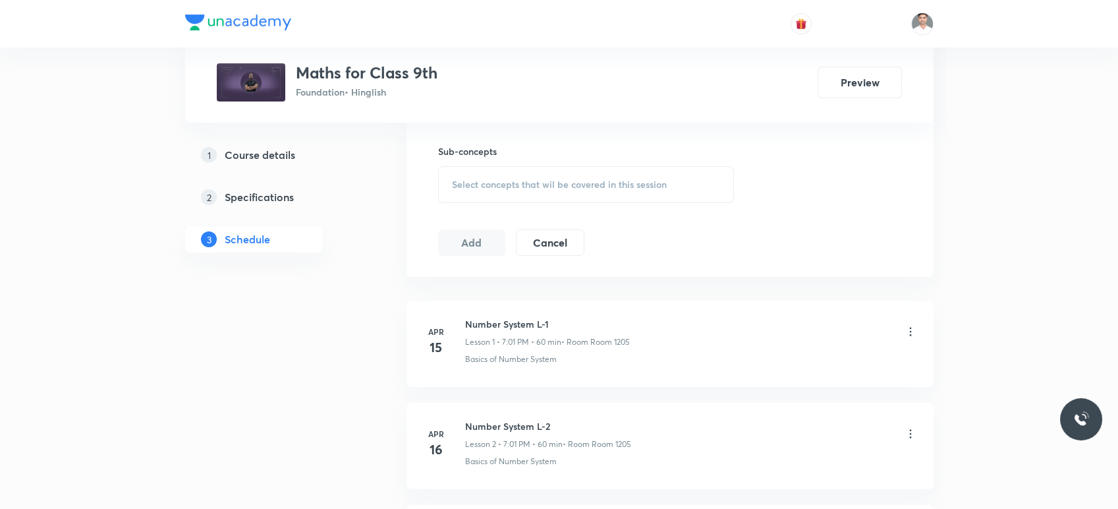
click at [544, 184] on span "Select concepts that wil be covered in this session" at bounding box center [559, 184] width 215 height 11
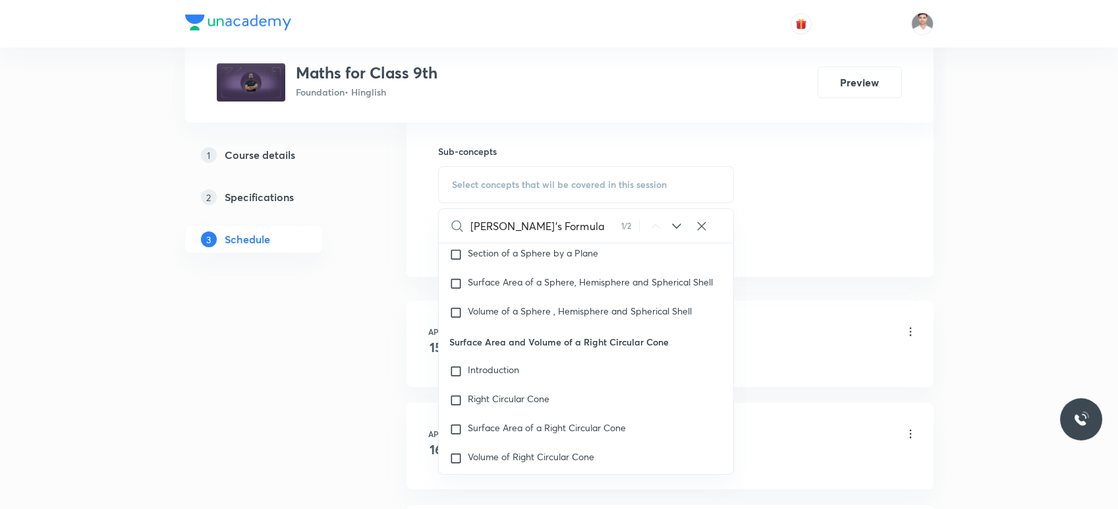
scroll to position [12656, 0]
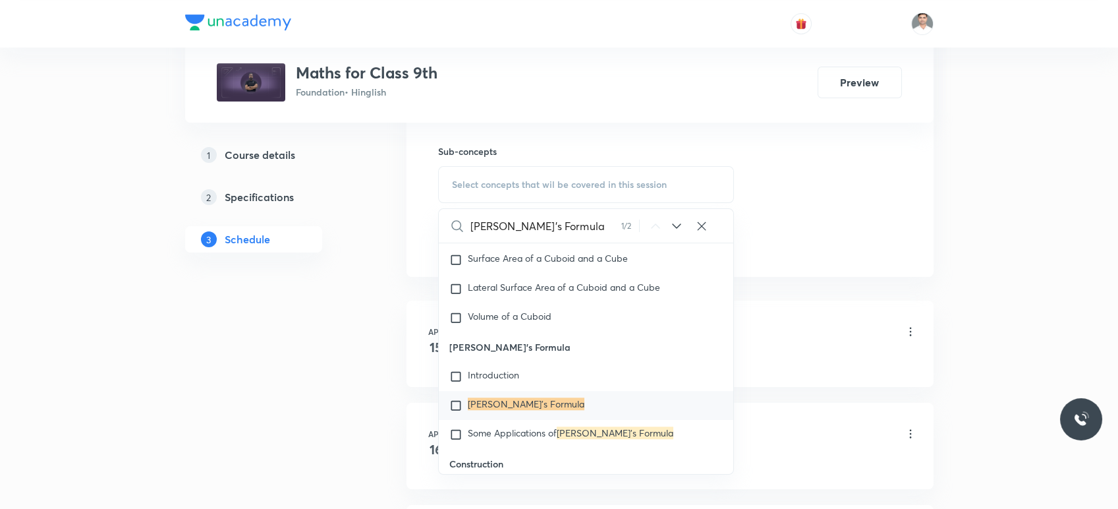
type input "Heron's Formula"
click at [499, 410] on mark "Heron's Formula" at bounding box center [526, 403] width 117 height 13
checkbox input "true"
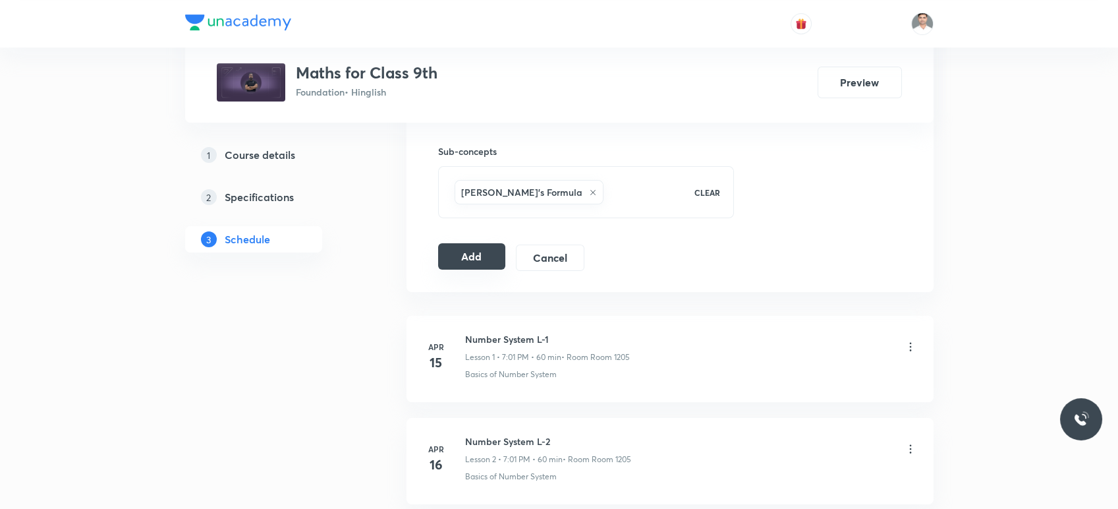
click at [476, 264] on button "Add" at bounding box center [472, 256] width 68 height 26
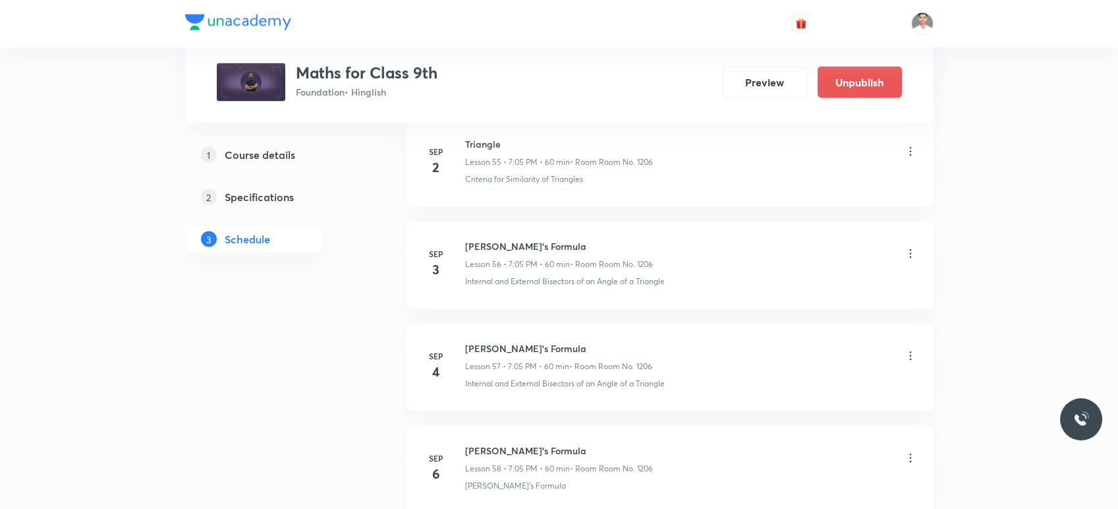
scroll to position [5856, 0]
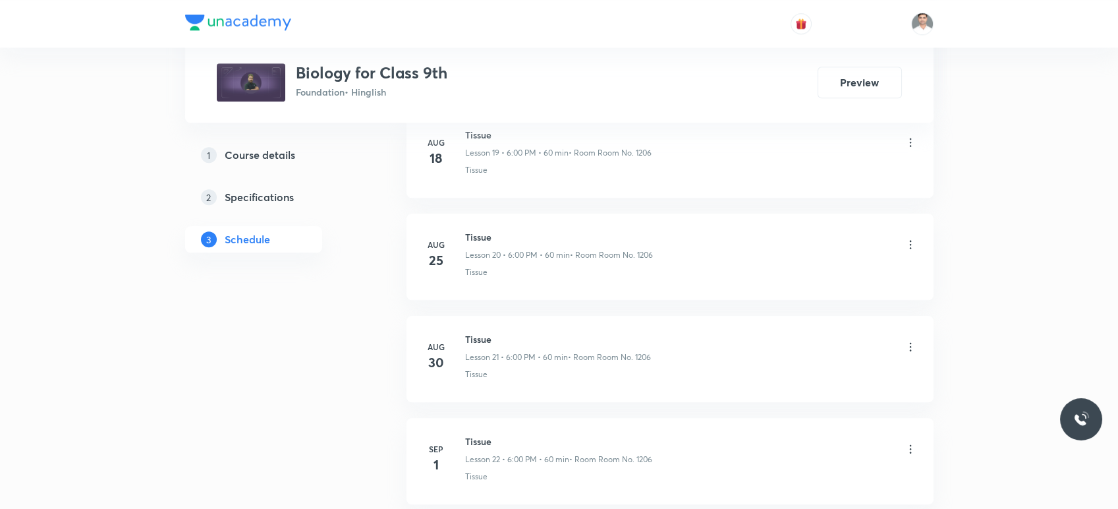
scroll to position [2790, 0]
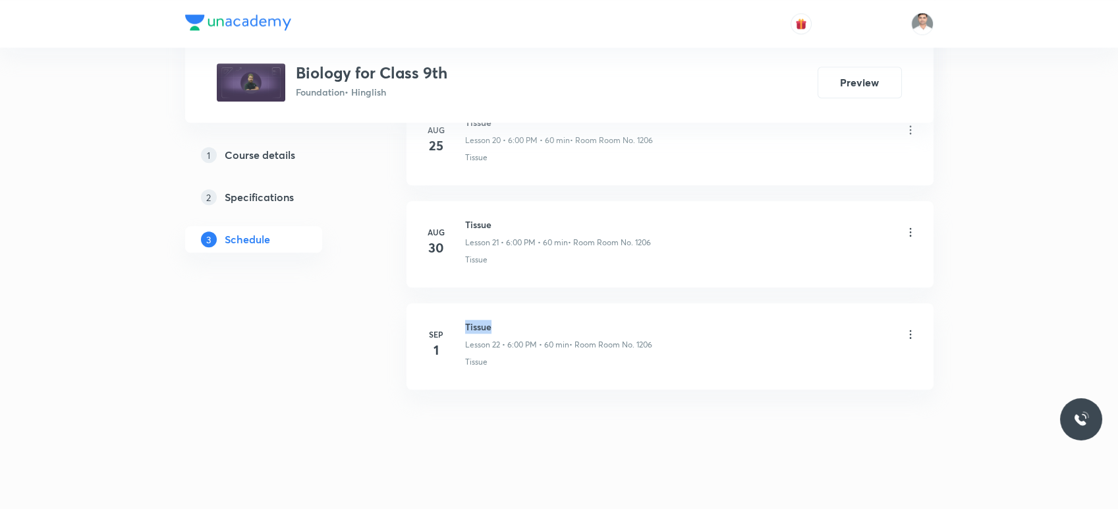
drag, startPoint x: 464, startPoint y: 320, endPoint x: 527, endPoint y: 317, distance: 63.3
click at [527, 320] on h6 "Tissue" at bounding box center [558, 327] width 187 height 14
copy h6 "Tissue"
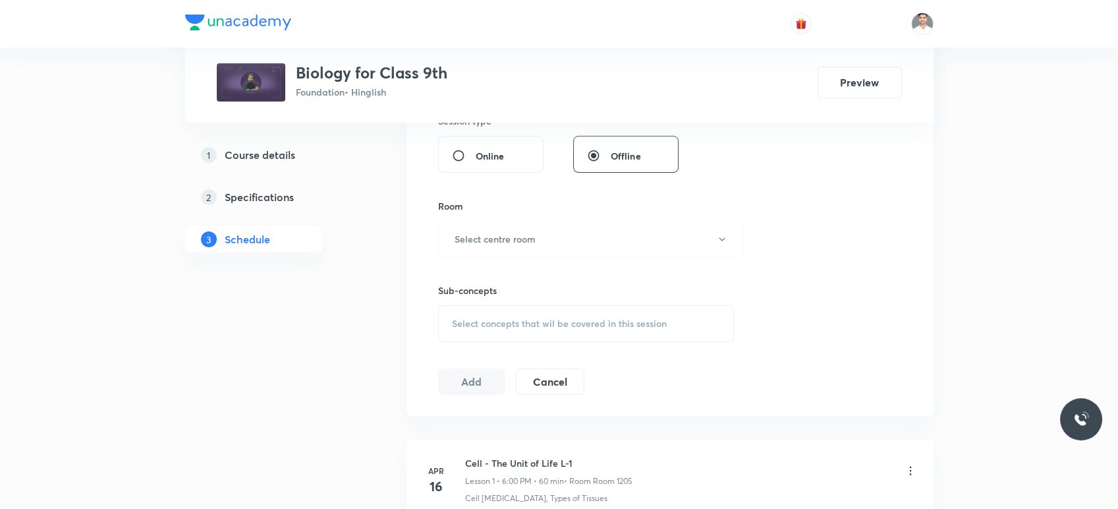
scroll to position [0, 0]
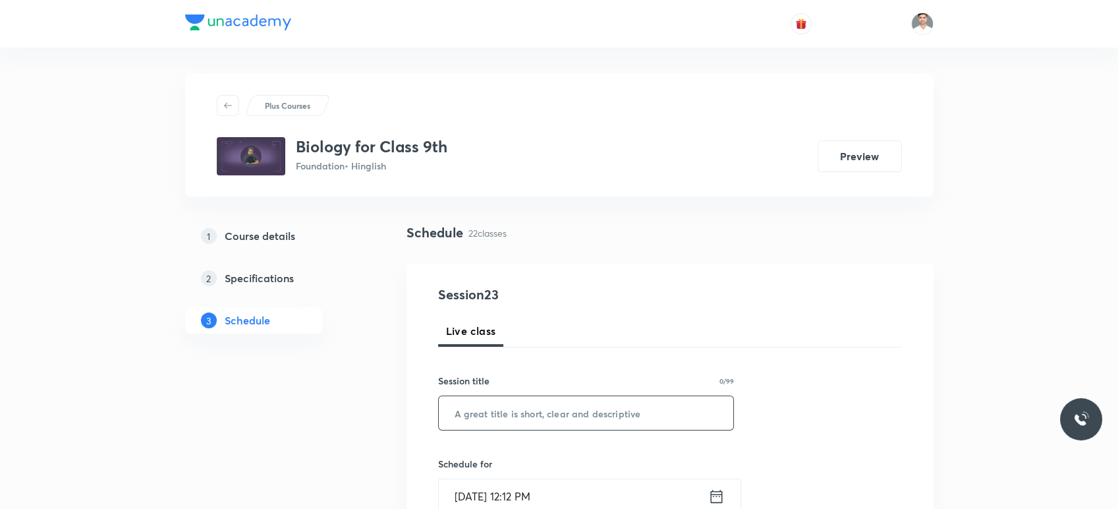
click at [561, 417] on input "text" at bounding box center [586, 413] width 295 height 34
paste input "Tissue"
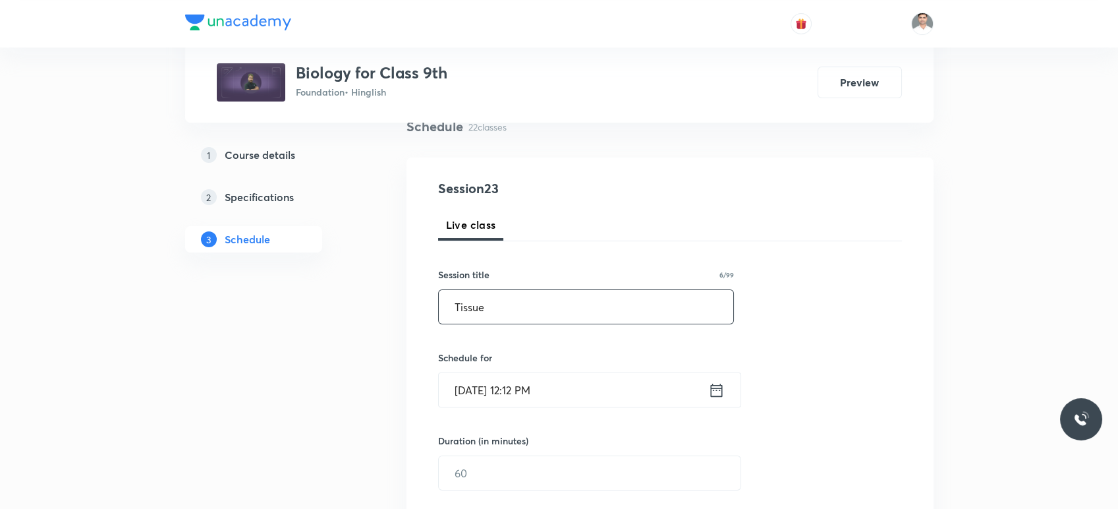
scroll to position [293, 0]
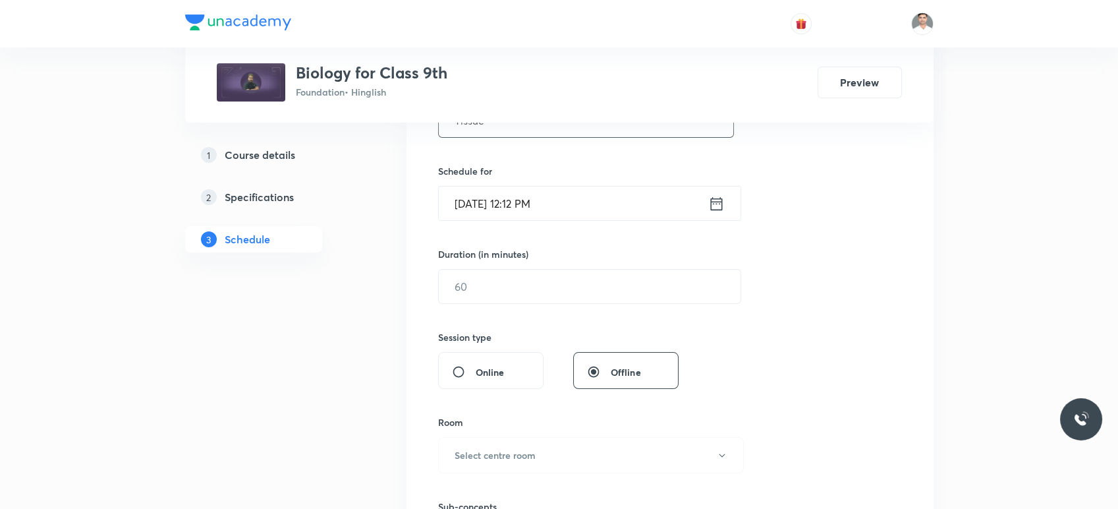
type input "Tissue"
click at [717, 208] on icon at bounding box center [716, 202] width 12 height 13
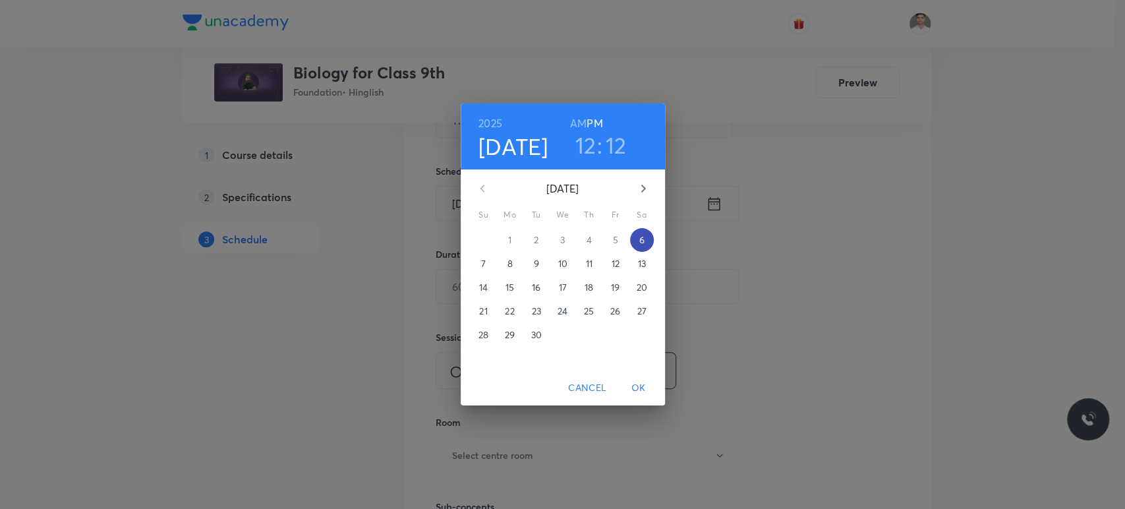
click at [646, 242] on span "6" at bounding box center [642, 239] width 24 height 13
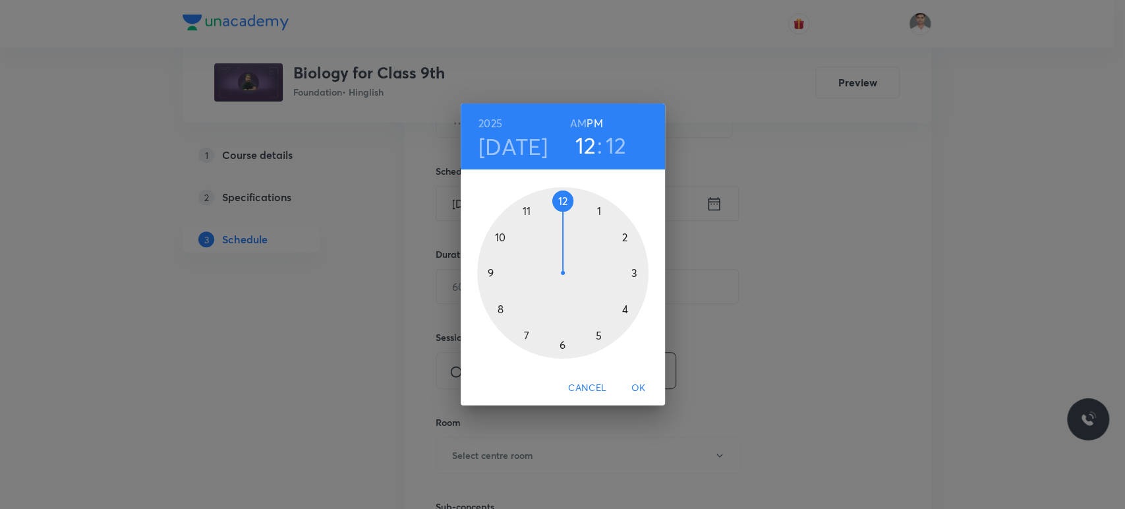
click at [559, 348] on div at bounding box center [562, 272] width 171 height 171
click at [562, 202] on div at bounding box center [562, 272] width 171 height 171
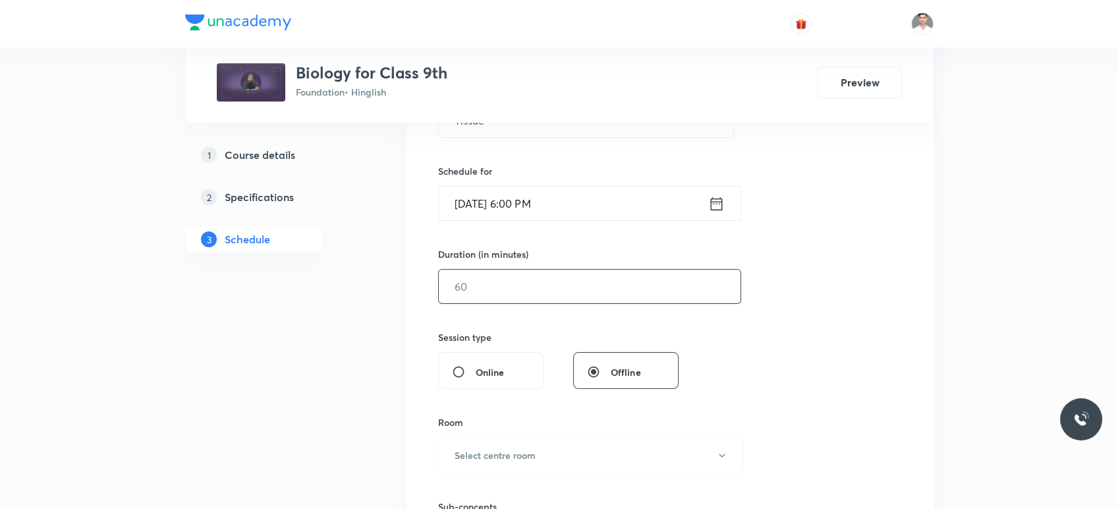
click at [536, 286] on input "text" at bounding box center [590, 286] width 302 height 34
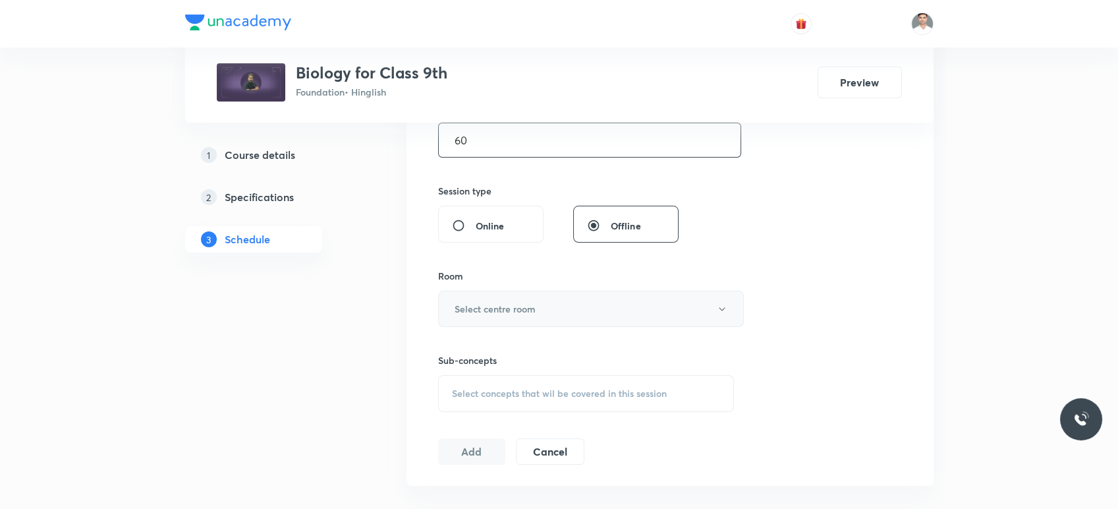
type input "60"
click at [523, 303] on h6 "Select centre room" at bounding box center [495, 309] width 81 height 14
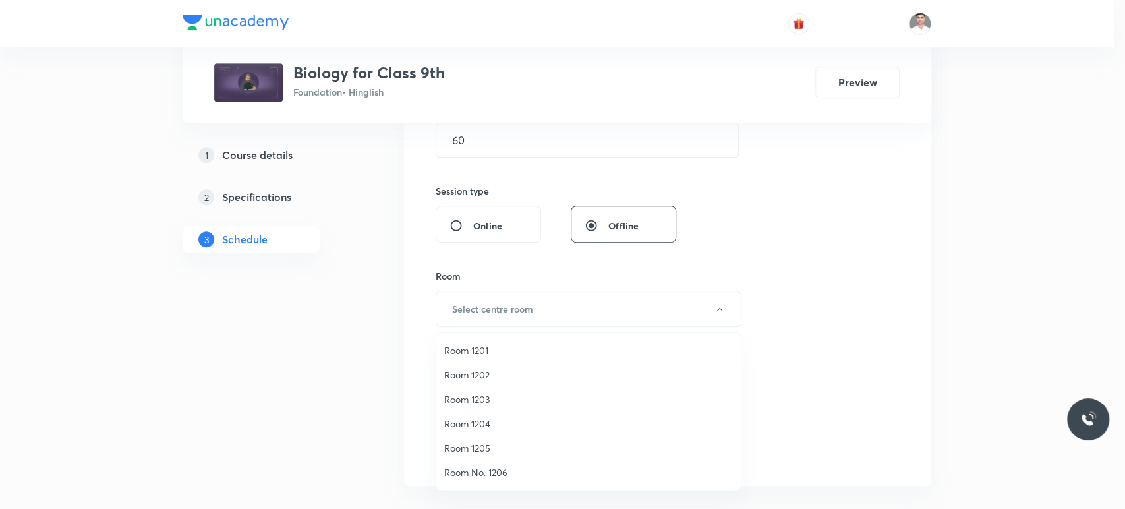
click at [485, 466] on span "Room No. 1206" at bounding box center [588, 472] width 289 height 14
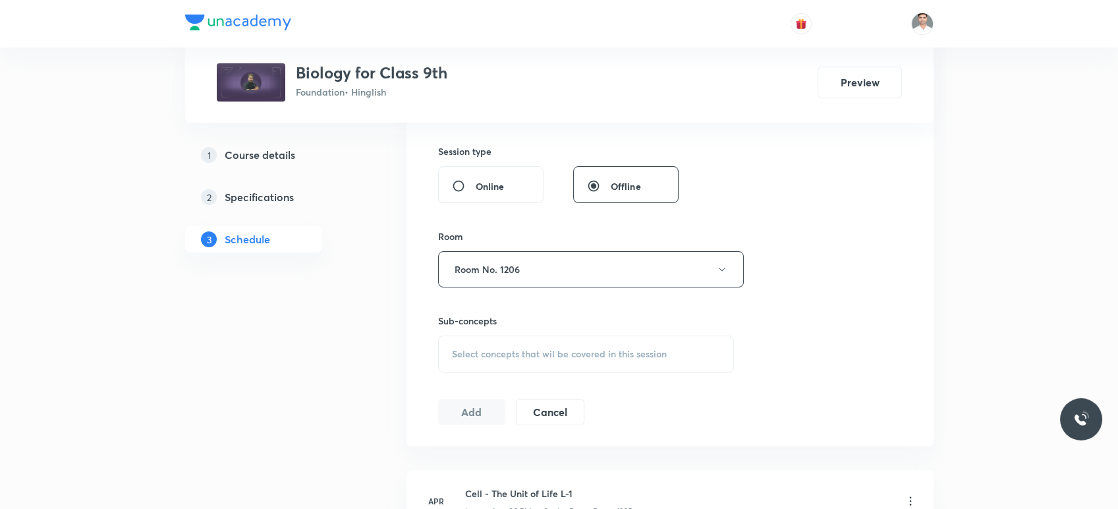
scroll to position [585, 0]
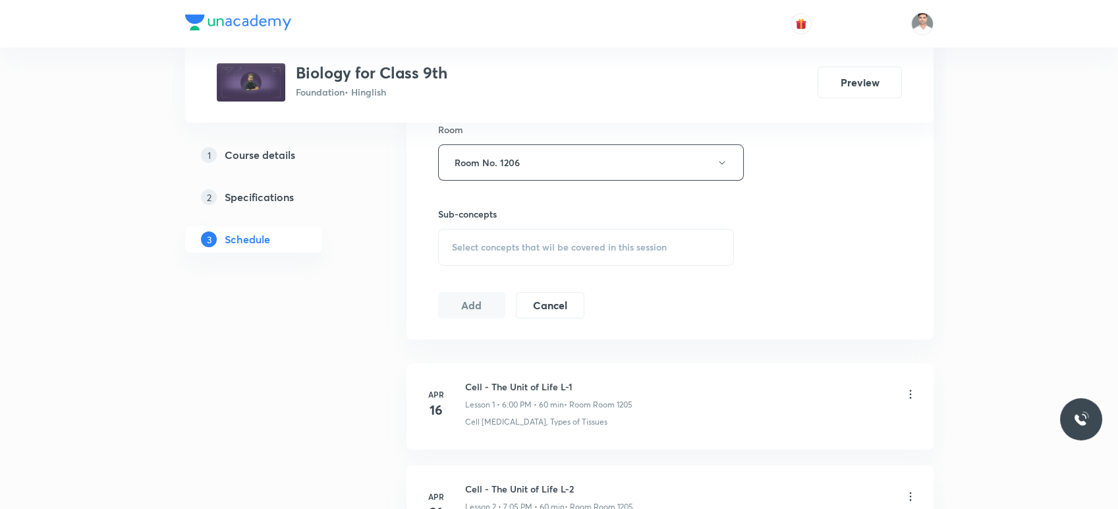
click at [513, 255] on div "Select concepts that wil be covered in this session" at bounding box center [586, 247] width 297 height 37
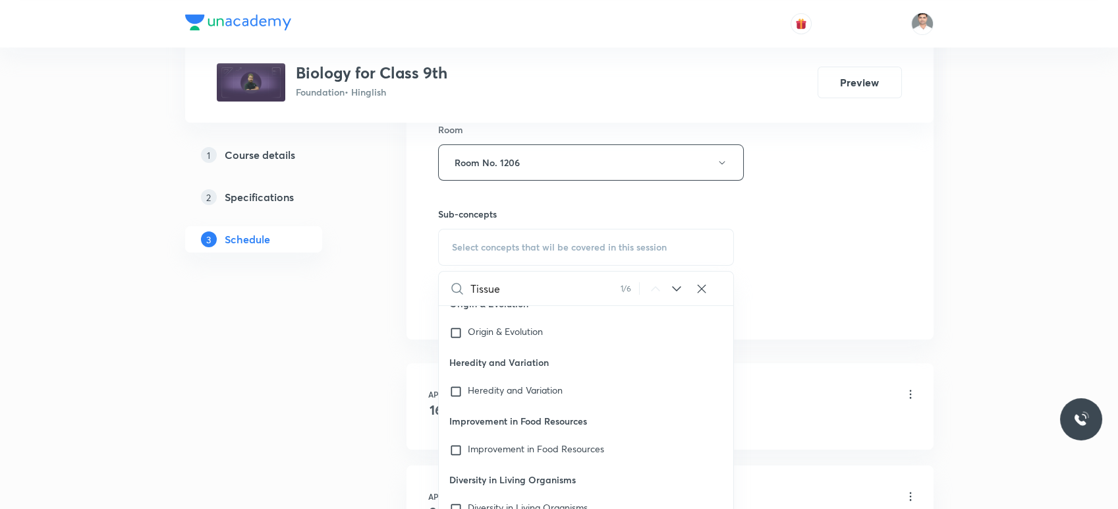
scroll to position [343, 0]
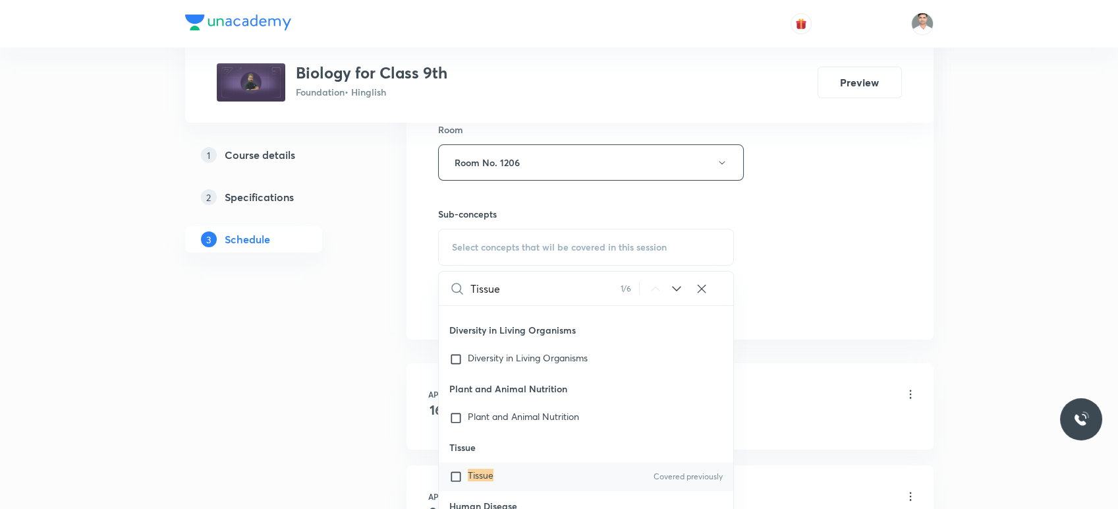
type input "Tissue"
click at [490, 474] on mark "Tissue" at bounding box center [481, 474] width 26 height 13
checkbox input "true"
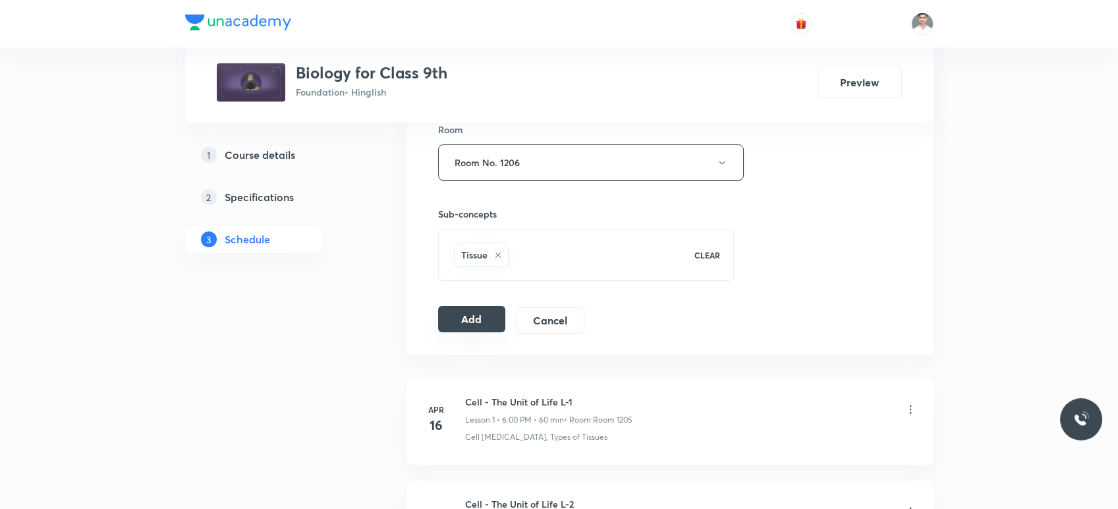
click at [459, 314] on button "Add" at bounding box center [472, 319] width 68 height 26
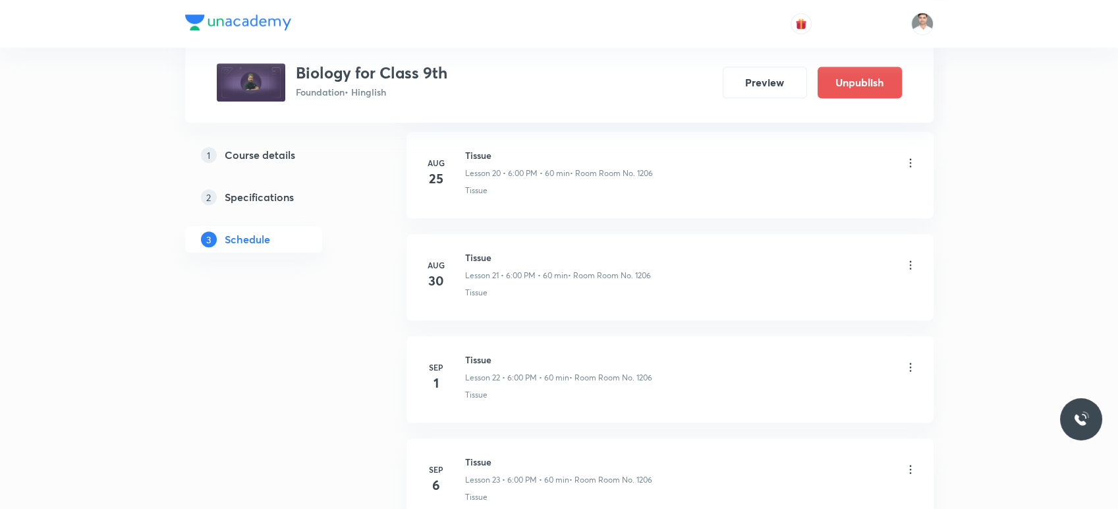
scroll to position [2287, 0]
